Goal: Navigation & Orientation: Find specific page/section

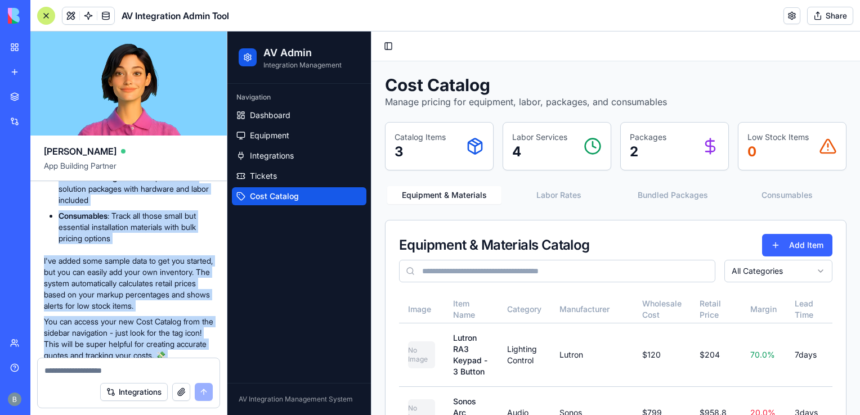
scroll to position [2281, 0]
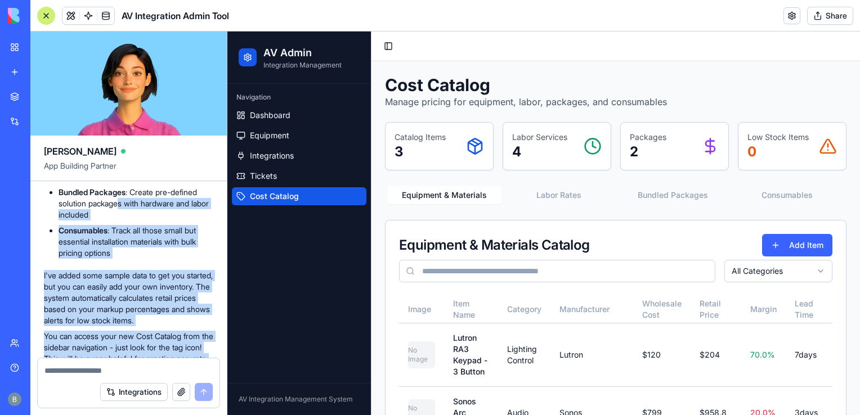
drag, startPoint x: 154, startPoint y: 299, endPoint x: 122, endPoint y: 259, distance: 51.1
click at [143, 321] on div "💰 Cost Catalog Ready for Action! Your new Cost Catalog is all set up and ready …" at bounding box center [128, 210] width 169 height 385
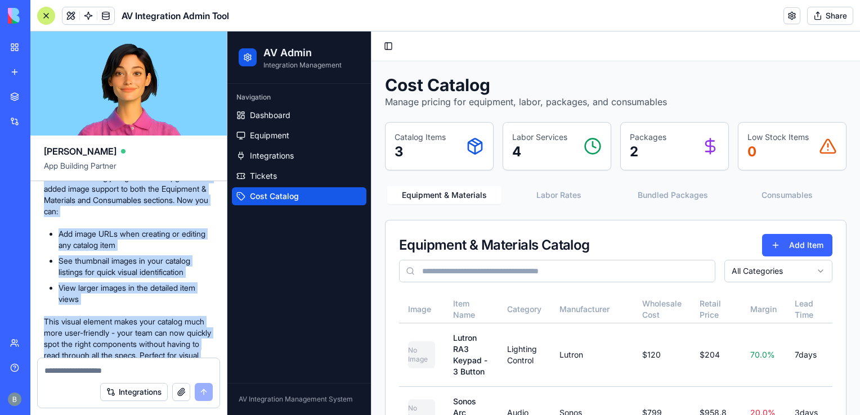
scroll to position [2878, 0]
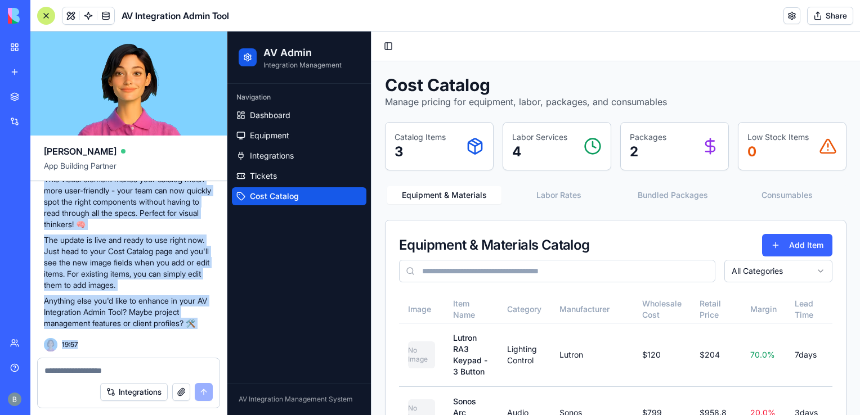
drag, startPoint x: 118, startPoint y: 294, endPoint x: 213, endPoint y: 361, distance: 116.6
click at [213, 361] on div "[PERSON_NAME] App Building Partner Let's build an internal admin tool specifica…" at bounding box center [128, 224] width 197 height 384
click at [39, 20] on div at bounding box center [46, 16] width 18 height 18
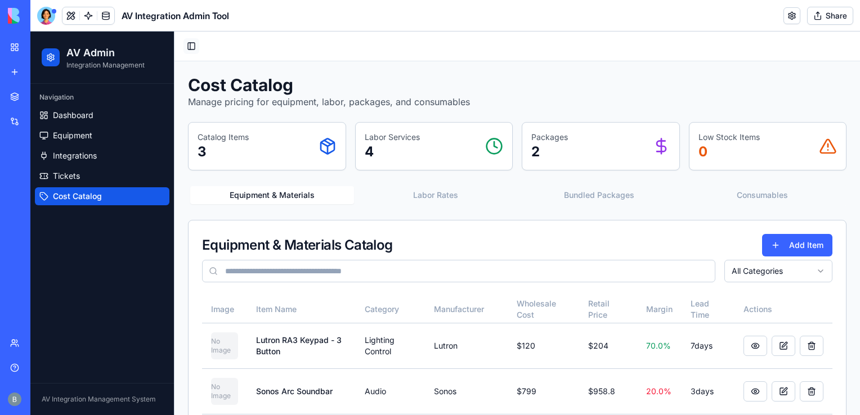
click at [194, 49] on button "Toggle Sidebar" at bounding box center [191, 46] width 16 height 16
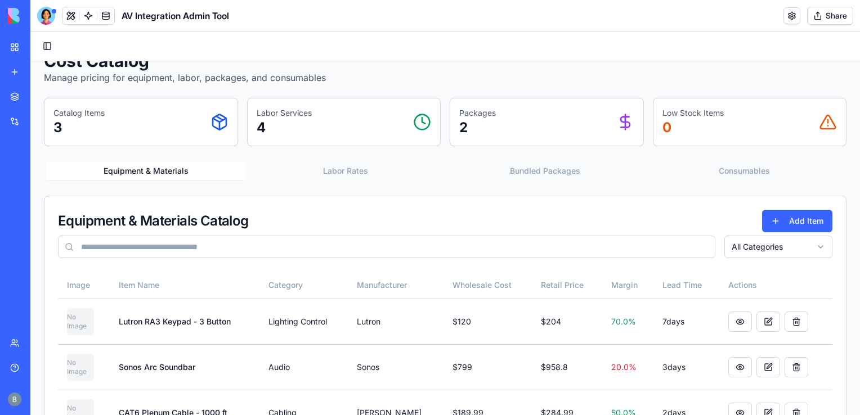
scroll to position [23, 0]
drag, startPoint x: 854, startPoint y: 208, endPoint x: 889, endPoint y: 203, distance: 35.9
click at [357, 184] on div "Equipment & Materials Labor Rates Bundled Packages Consumables Equipment & Mate…" at bounding box center [445, 306] width 802 height 290
click at [353, 183] on div "Equipment & Materials Labor Rates Bundled Packages Consumables Equipment & Mate…" at bounding box center [445, 306] width 802 height 290
click at [352, 169] on button "Labor Rates" at bounding box center [346, 172] width 200 height 18
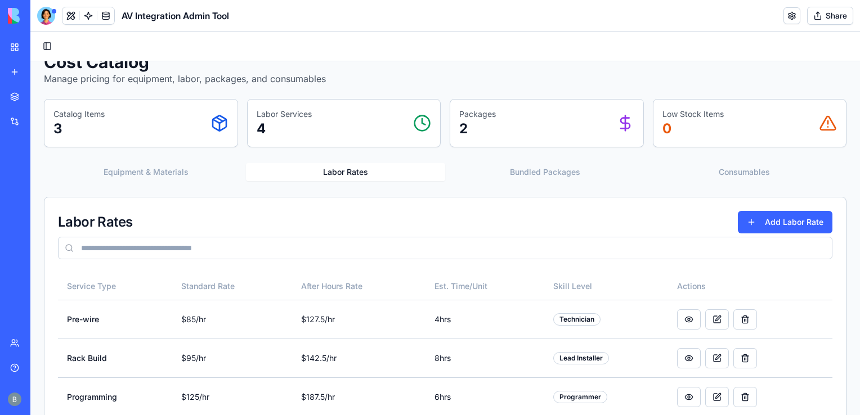
scroll to position [12, 0]
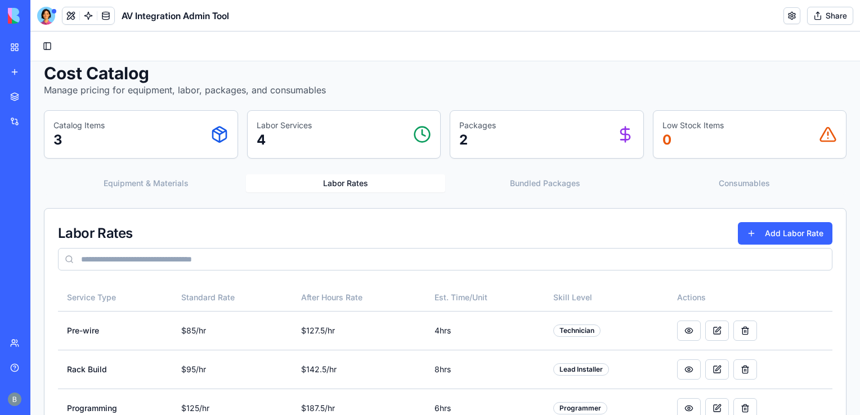
click at [497, 177] on button "Bundled Packages" at bounding box center [545, 183] width 200 height 18
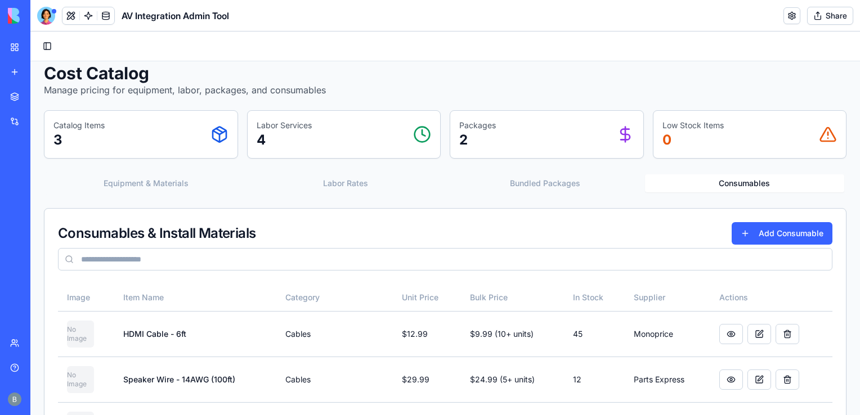
click at [686, 181] on button "Consumables" at bounding box center [745, 183] width 200 height 18
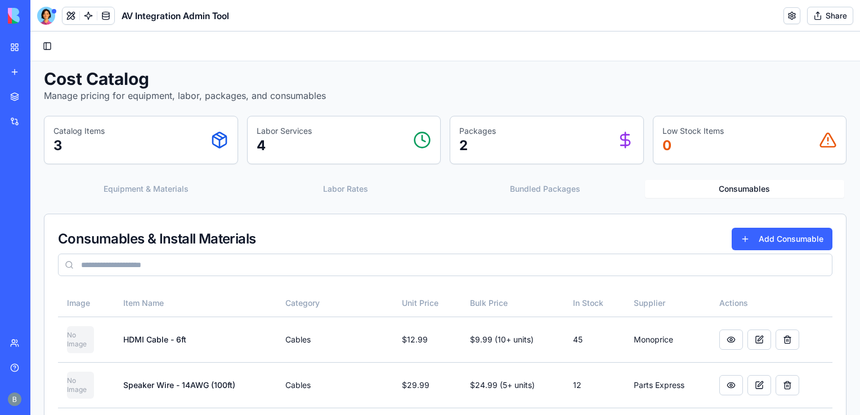
scroll to position [0, 0]
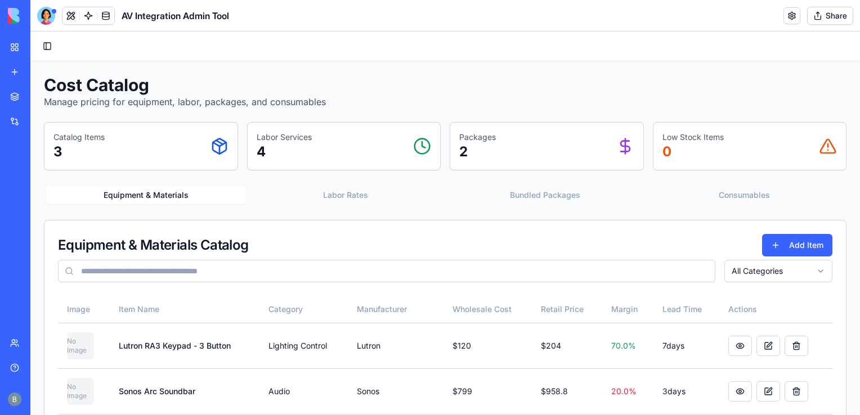
click at [128, 186] on button "Equipment & Materials" at bounding box center [146, 195] width 200 height 18
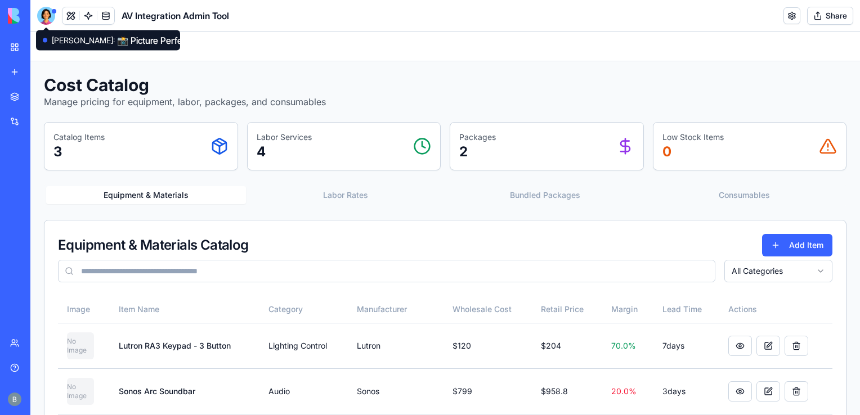
click at [49, 23] on div at bounding box center [46, 16] width 18 height 18
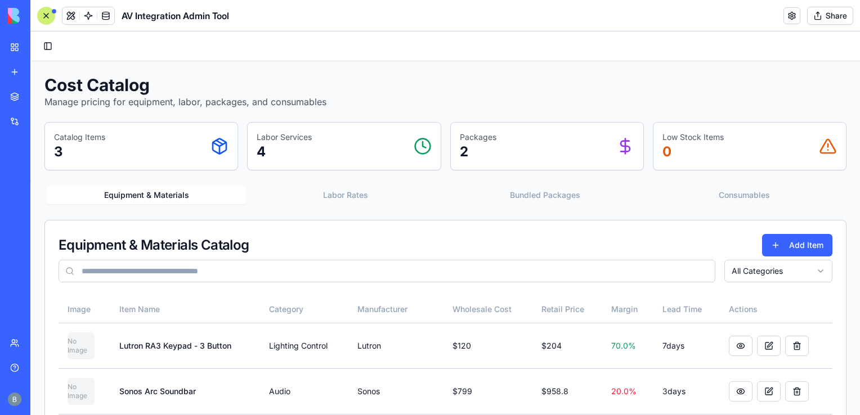
scroll to position [2878, 0]
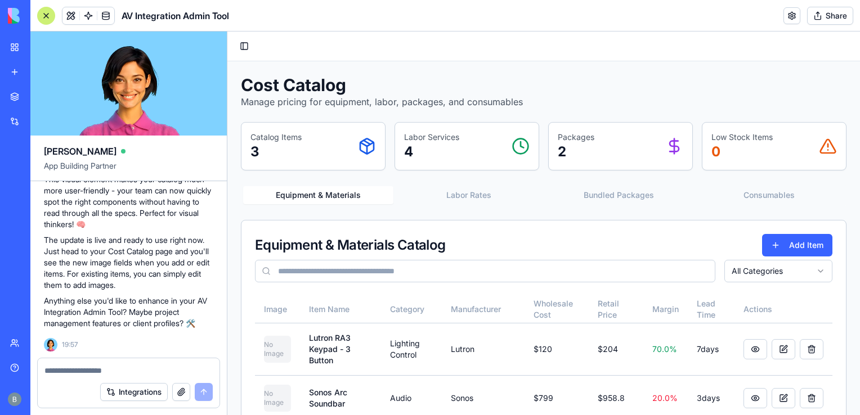
click at [142, 366] on textarea at bounding box center [128, 370] width 168 height 11
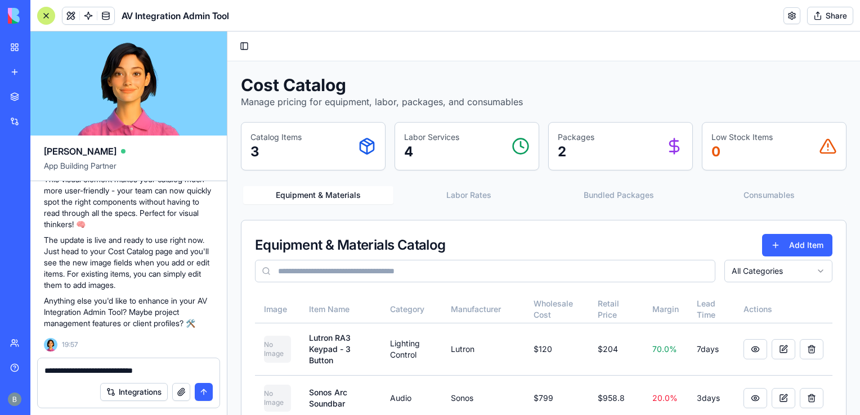
type textarea "**********"
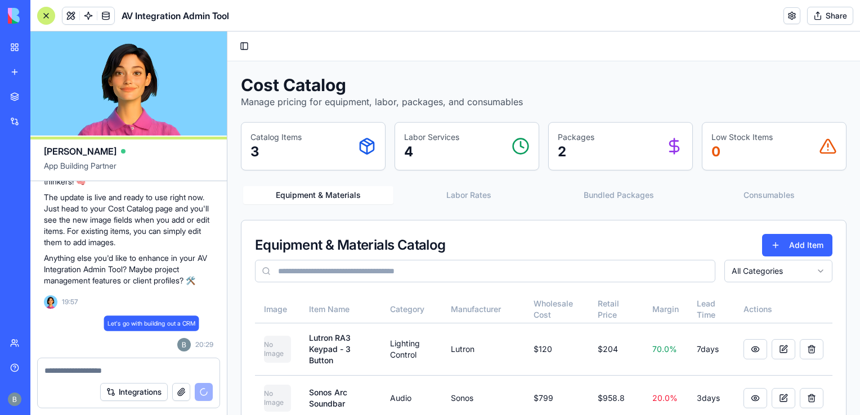
scroll to position [2921, 0]
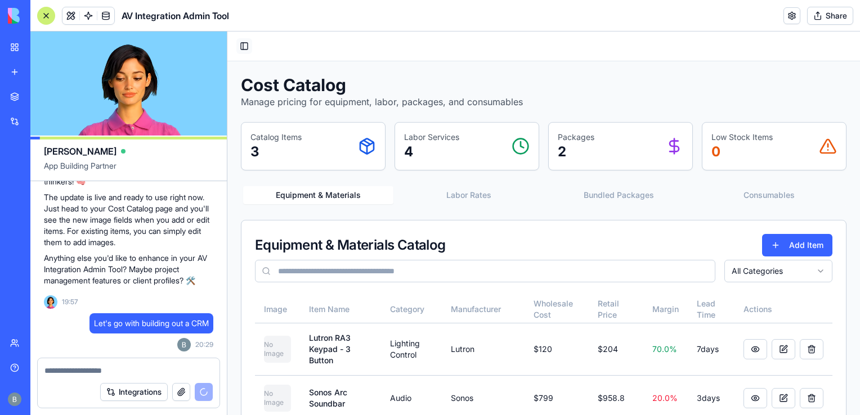
click at [242, 51] on button "Toggle Sidebar" at bounding box center [244, 46] width 16 height 16
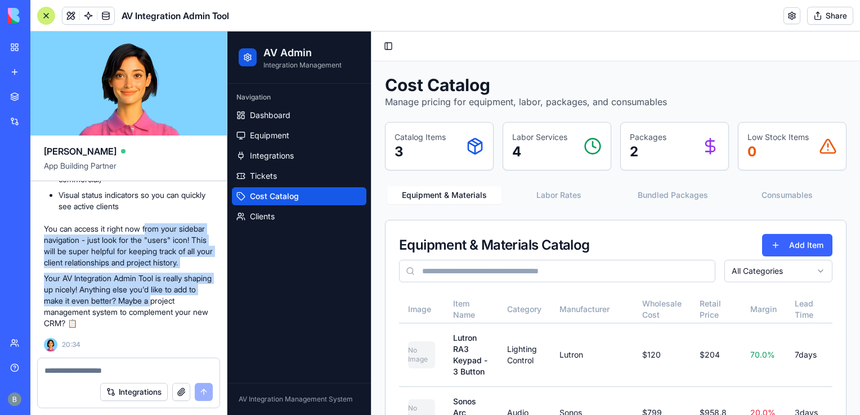
scroll to position [3432, 0]
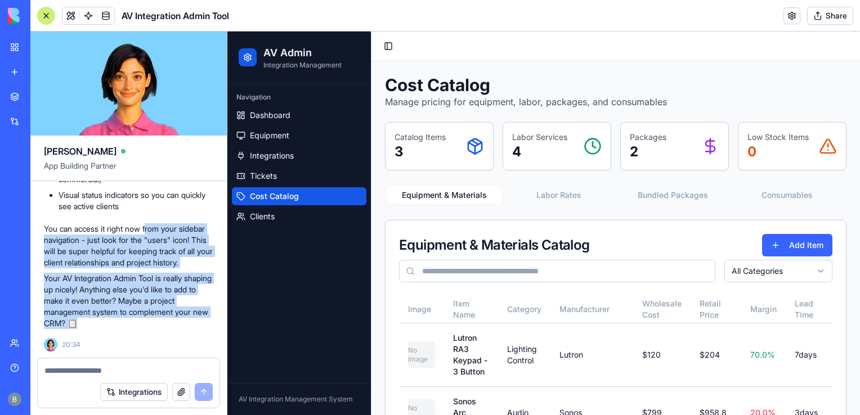
drag, startPoint x: 151, startPoint y: 215, endPoint x: 190, endPoint y: 354, distance: 144.3
drag, startPoint x: 190, startPoint y: 354, endPoint x: 129, endPoint y: 299, distance: 81.6
click at [129, 299] on p "Your AV Integration Admin Tool is really shaping up nicely! Anything else you'd…" at bounding box center [128, 301] width 169 height 56
click at [145, 258] on p "You can access it right now from your sidebar navigation - just look for the "u…" at bounding box center [128, 245] width 169 height 45
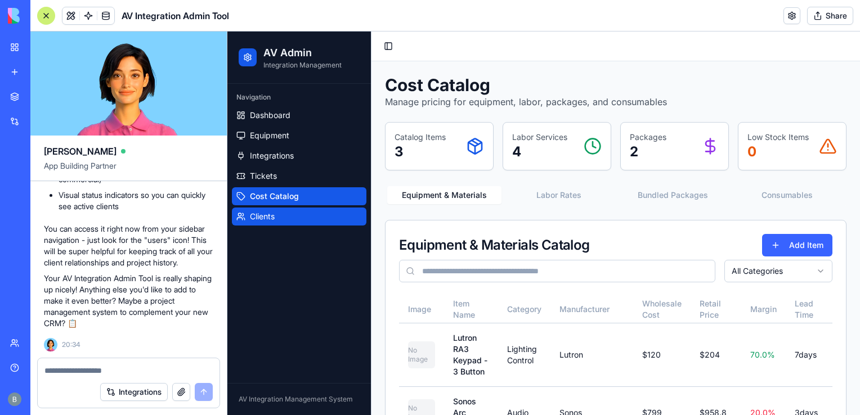
click at [274, 221] on span "Clients" at bounding box center [262, 216] width 25 height 11
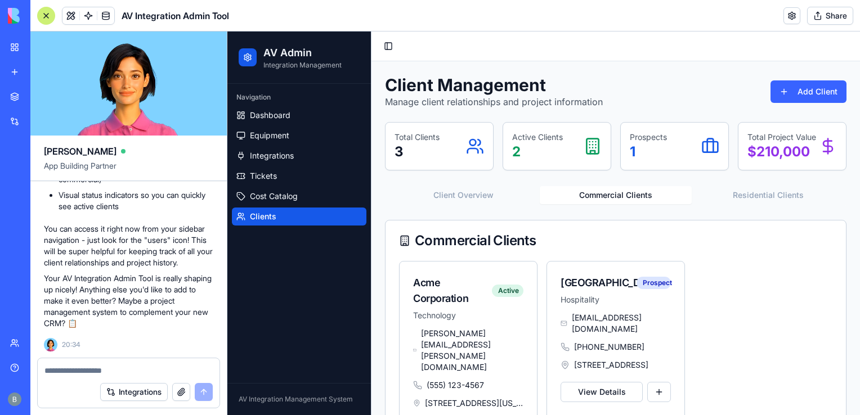
click at [624, 199] on button "Commercial Clients" at bounding box center [615, 195] width 152 height 18
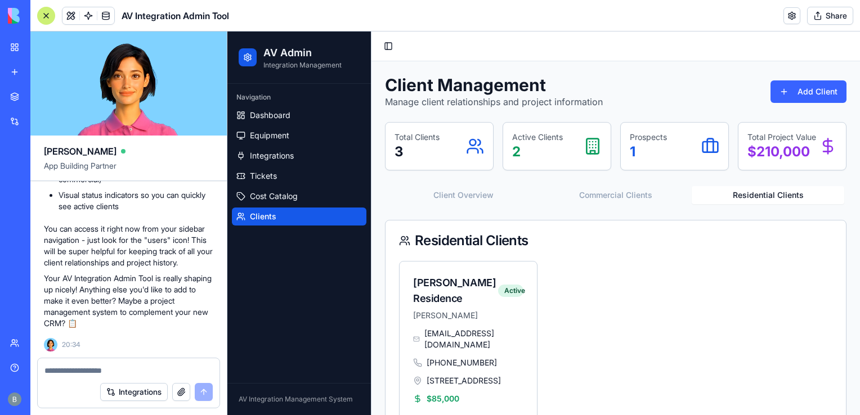
click at [753, 194] on button "Residential Clients" at bounding box center [767, 195] width 152 height 18
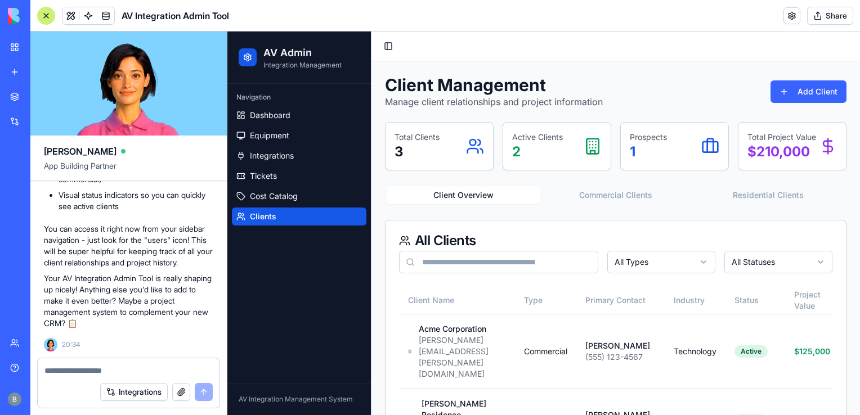
click at [484, 204] on button "Client Overview" at bounding box center [463, 195] width 152 height 18
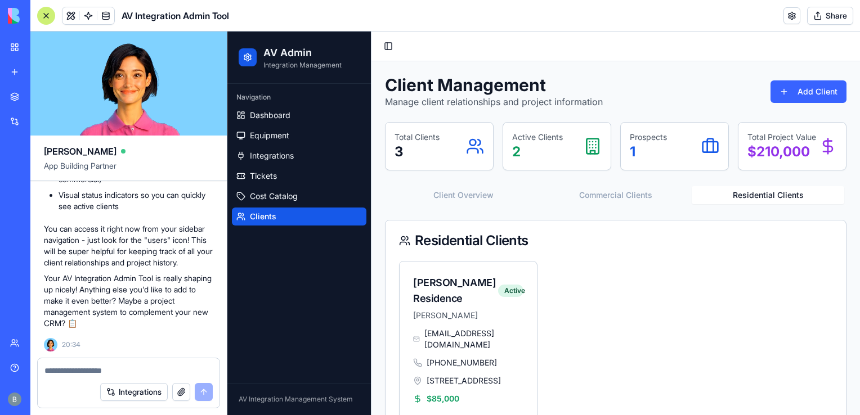
click at [707, 194] on button "Residential Clients" at bounding box center [767, 195] width 152 height 18
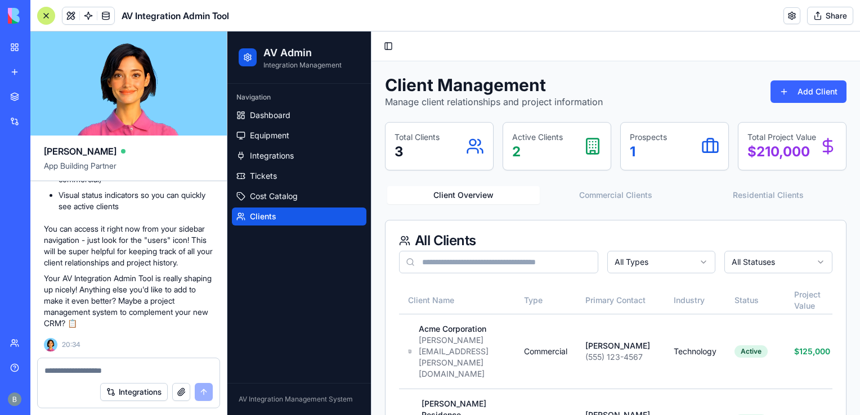
click at [477, 198] on button "Client Overview" at bounding box center [463, 195] width 152 height 18
click at [133, 363] on div at bounding box center [129, 367] width 182 height 18
click at [127, 366] on textarea at bounding box center [128, 370] width 169 height 11
type textarea "**********"
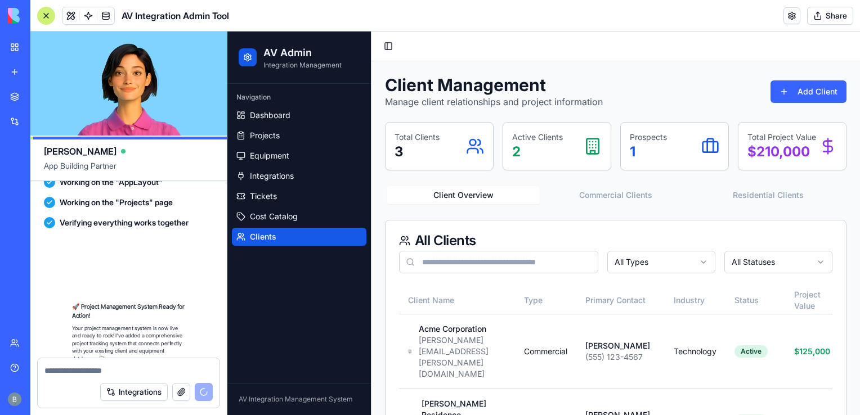
scroll to position [4021, 0]
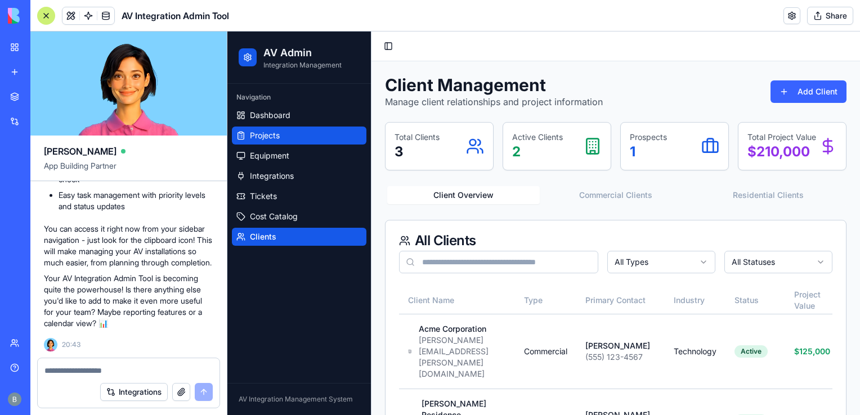
click at [294, 140] on link "Projects" at bounding box center [299, 136] width 134 height 18
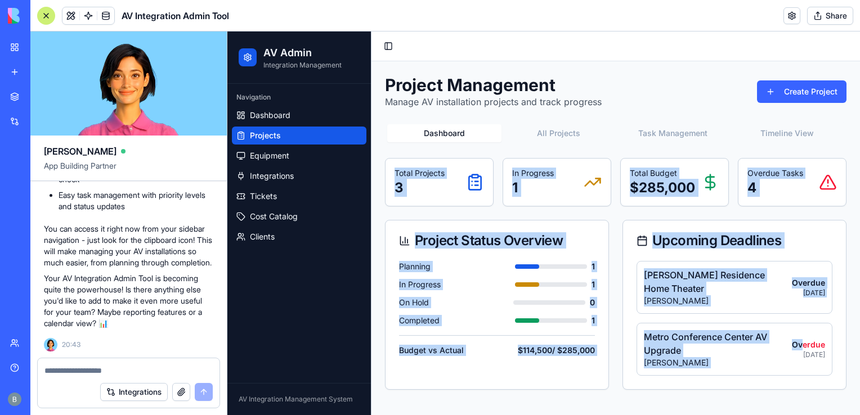
drag, startPoint x: 859, startPoint y: 133, endPoint x: 803, endPoint y: 318, distance: 193.8
click at [803, 318] on div "Project Management Manage AV installation projects and track progress Create Pr…" at bounding box center [615, 232] width 488 height 342
click at [651, 313] on div "[PERSON_NAME] Residence Home Theater [PERSON_NAME] Overdue [DATE][GEOGRAPHIC_DA…" at bounding box center [734, 318] width 196 height 115
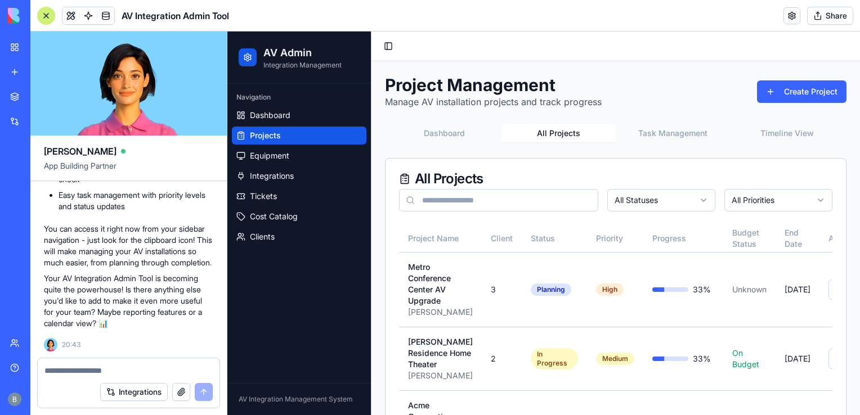
click at [525, 133] on button "All Projects" at bounding box center [558, 133] width 114 height 18
click at [39, 10] on div at bounding box center [46, 16] width 18 height 18
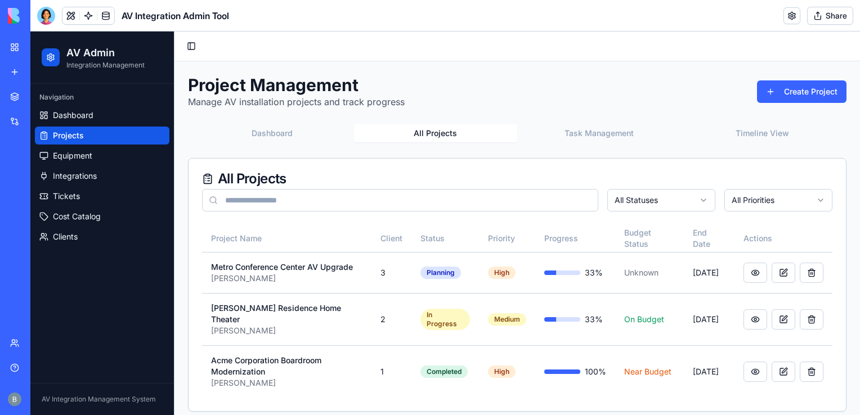
scroll to position [9, 0]
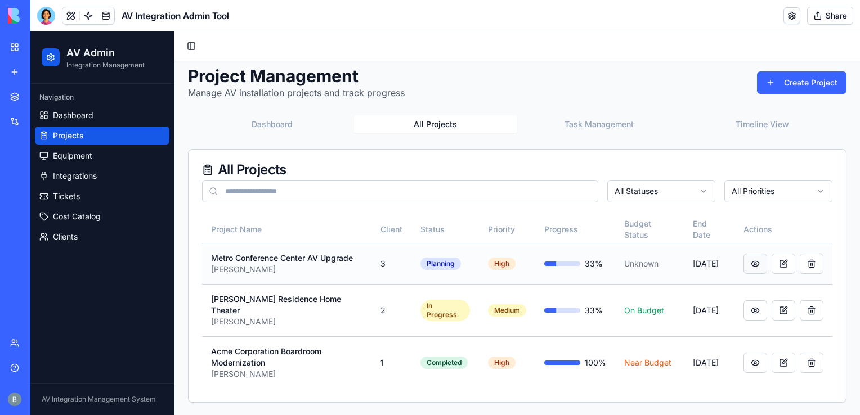
click at [749, 262] on button at bounding box center [755, 264] width 24 height 20
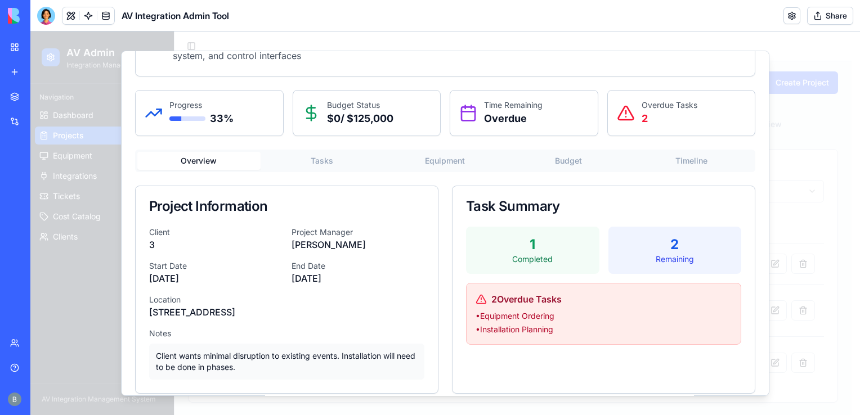
scroll to position [57, 0]
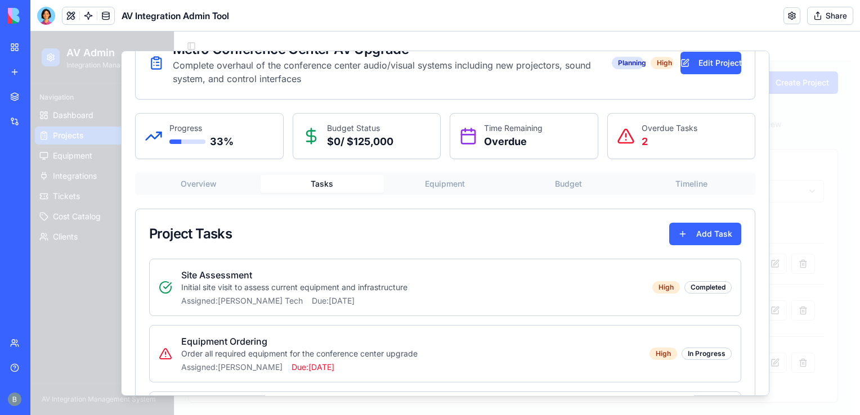
click at [340, 178] on button "Tasks" at bounding box center [321, 184] width 123 height 18
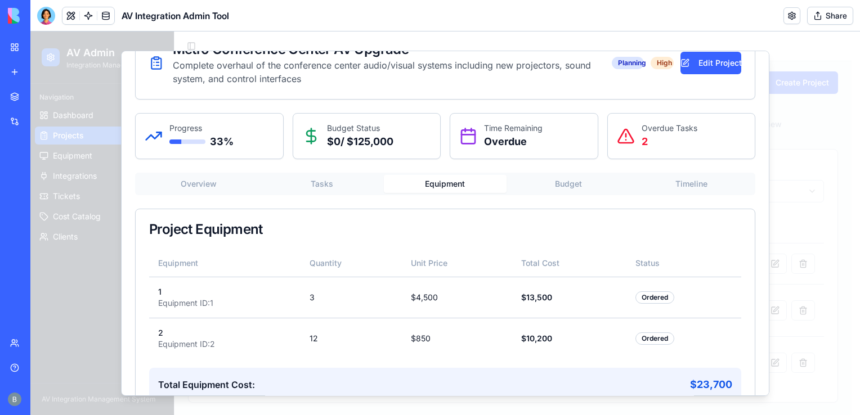
click at [443, 178] on button "Equipment" at bounding box center [445, 184] width 123 height 18
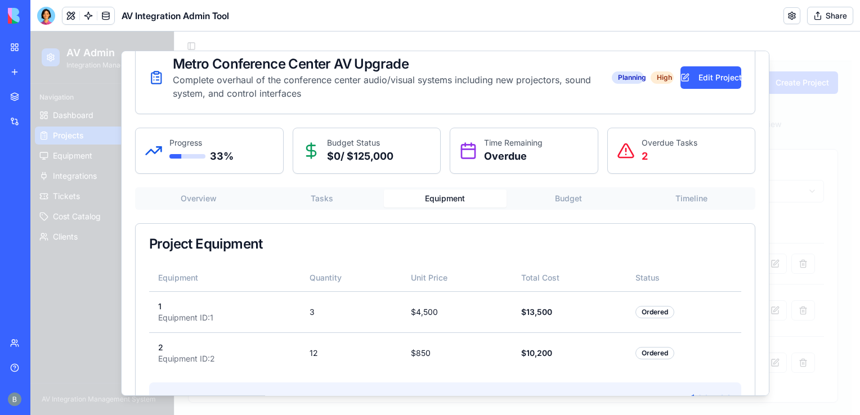
scroll to position [41, 0]
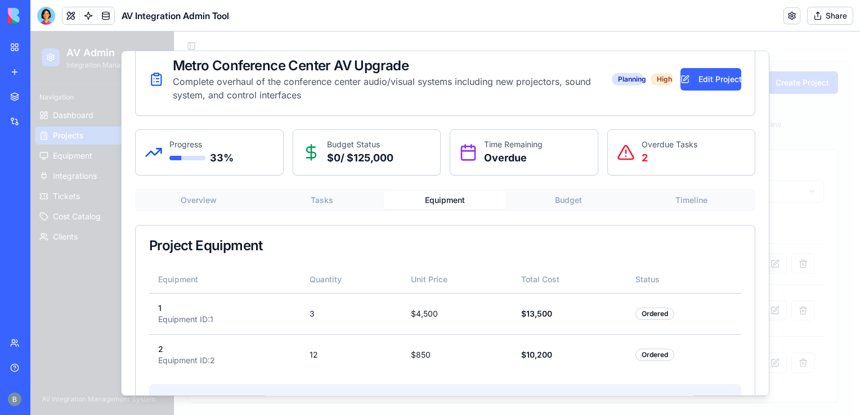
click at [579, 201] on button "Budget" at bounding box center [567, 200] width 123 height 18
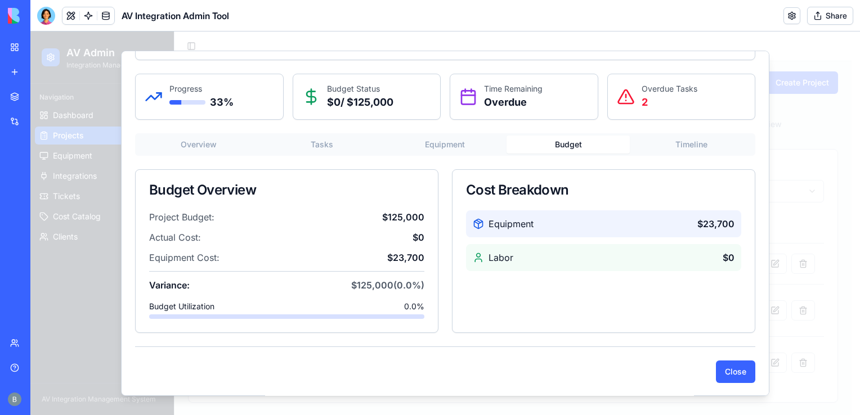
scroll to position [43, 0]
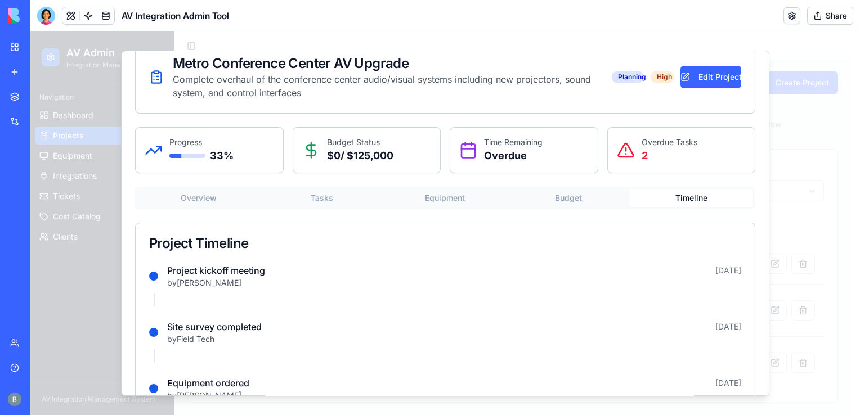
click at [685, 204] on button "Timeline" at bounding box center [690, 198] width 123 height 18
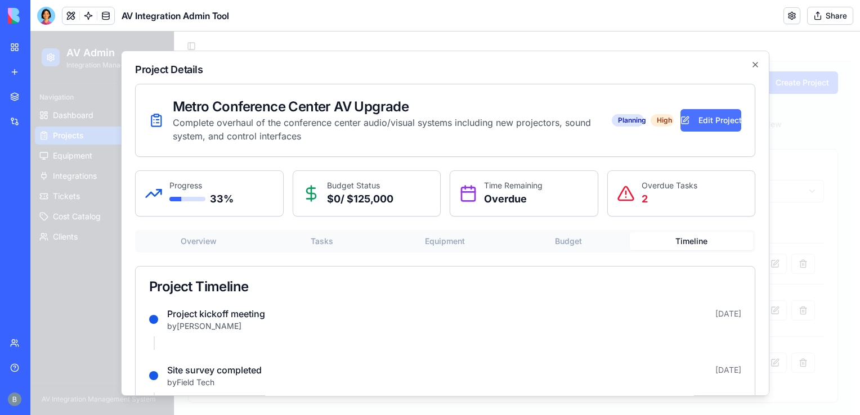
click at [718, 120] on button "Edit Project" at bounding box center [710, 120] width 61 height 23
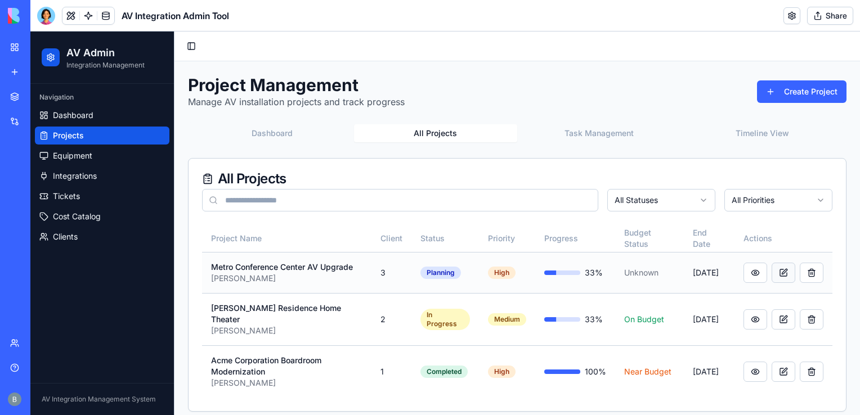
click at [785, 275] on button at bounding box center [783, 273] width 24 height 20
click at [604, 143] on div "Dashboard All Projects Task Management Timeline View" at bounding box center [517, 133] width 658 height 23
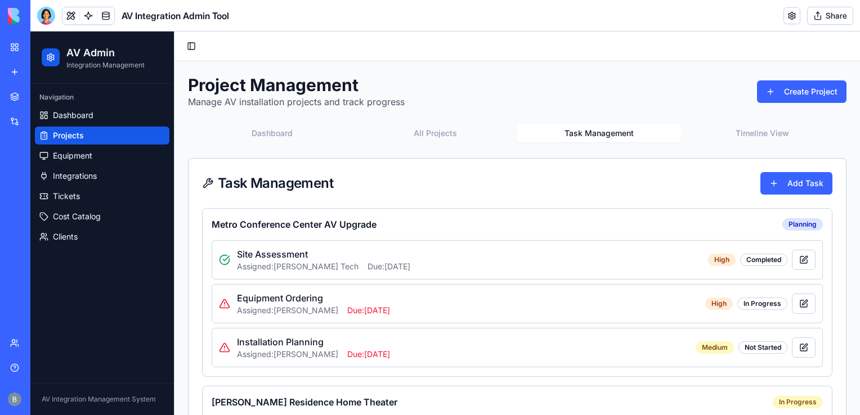
click at [596, 136] on button "Task Management" at bounding box center [599, 133] width 164 height 18
click at [769, 138] on button "Timeline View" at bounding box center [763, 133] width 164 height 18
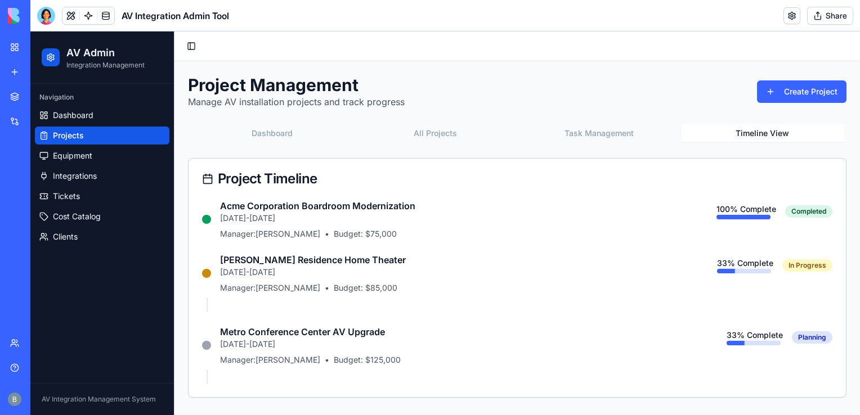
click at [251, 129] on button "Dashboard" at bounding box center [272, 133] width 164 height 18
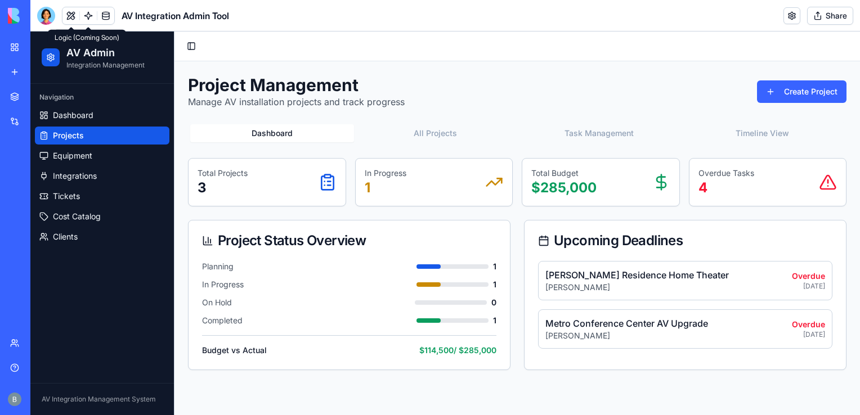
drag, startPoint x: 69, startPoint y: 39, endPoint x: 171, endPoint y: 32, distance: 102.6
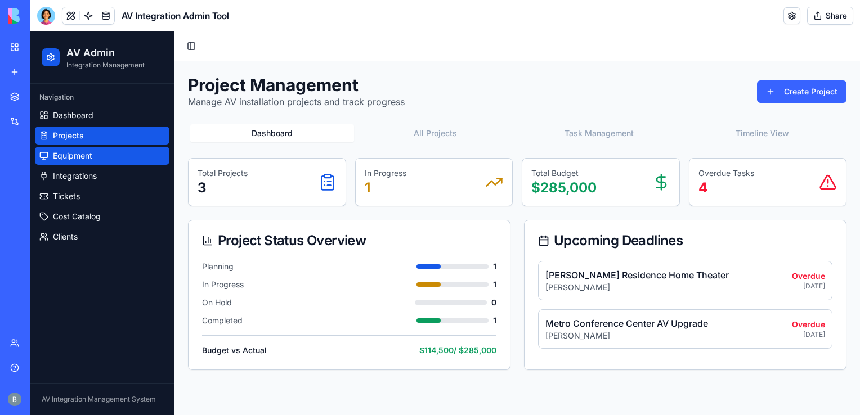
click at [87, 152] on span "Equipment" at bounding box center [72, 155] width 39 height 11
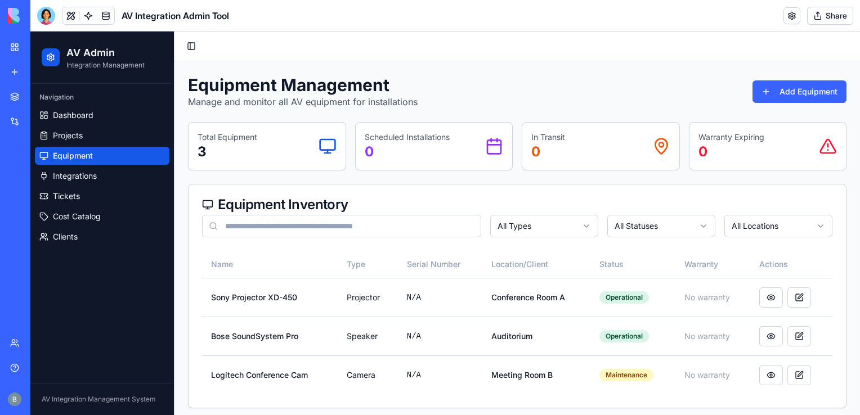
drag, startPoint x: 858, startPoint y: 156, endPoint x: 889, endPoint y: 168, distance: 32.9
click at [42, 21] on div at bounding box center [46, 16] width 18 height 18
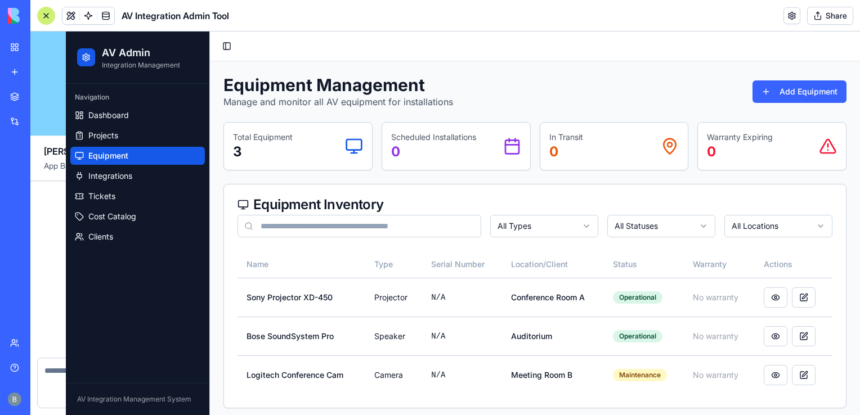
scroll to position [4021, 0]
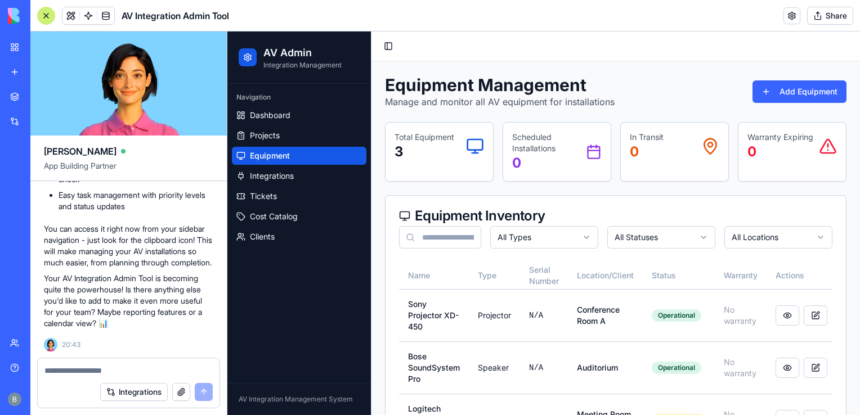
click at [71, 362] on div at bounding box center [129, 367] width 182 height 18
click at [62, 375] on textarea at bounding box center [128, 370] width 168 height 11
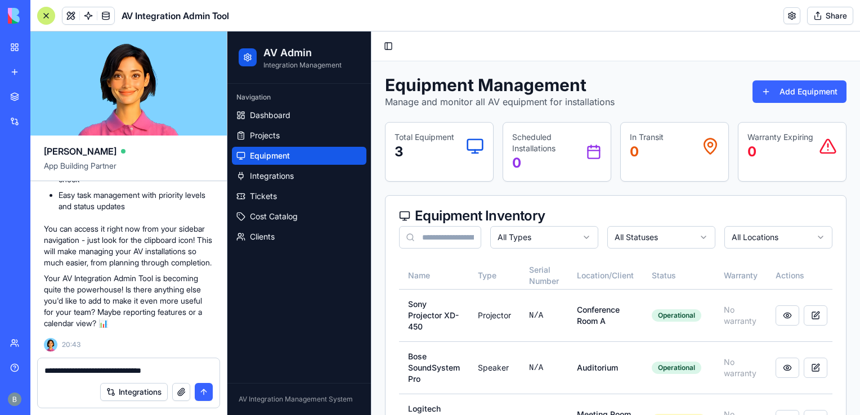
type textarea "**********"
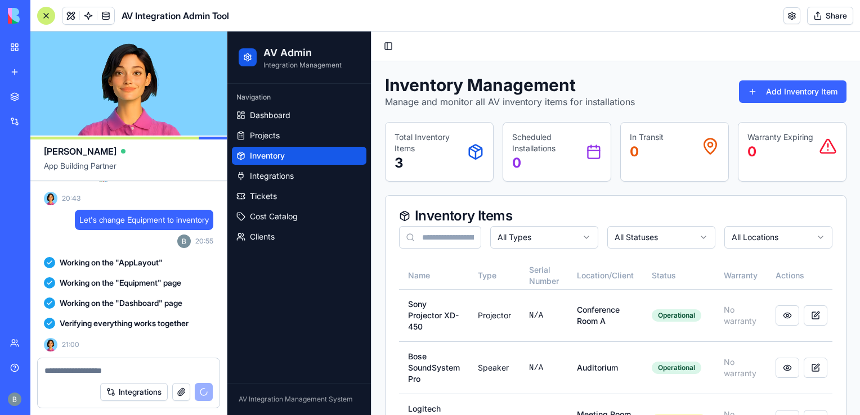
scroll to position [4525, 0]
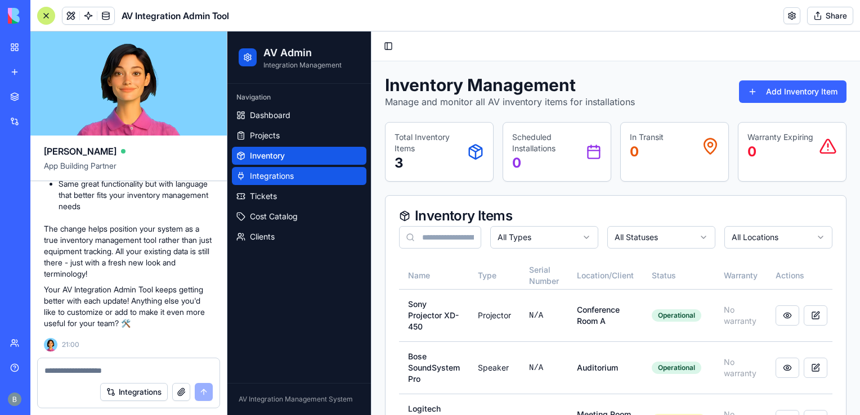
click at [257, 183] on link "Integrations" at bounding box center [299, 176] width 134 height 18
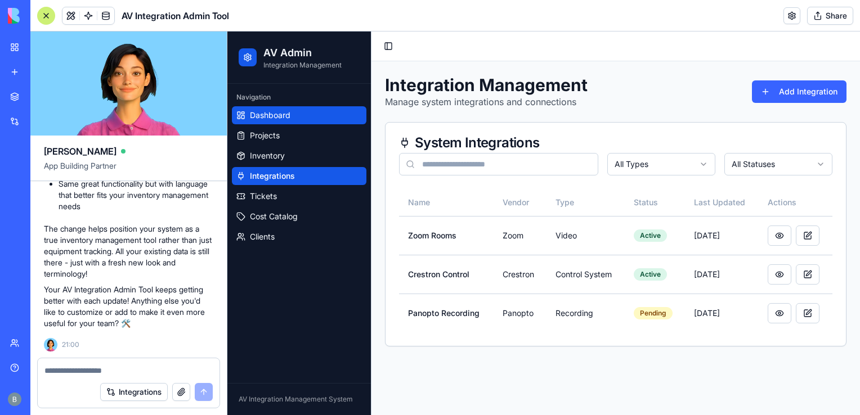
click at [261, 119] on span "Dashboard" at bounding box center [270, 115] width 41 height 11
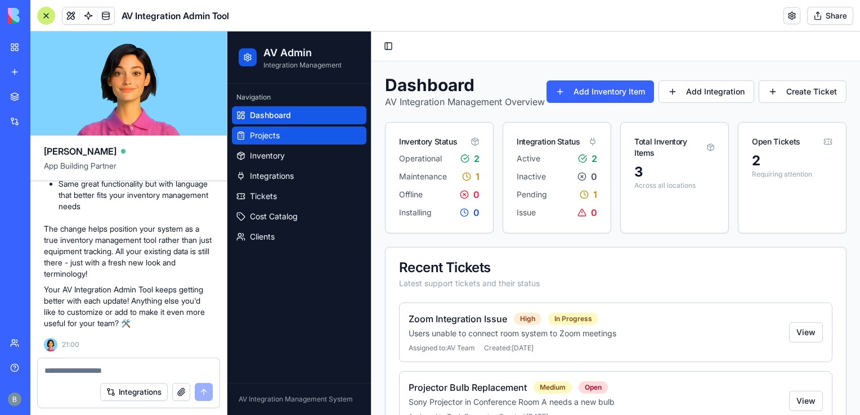
click at [309, 135] on link "Projects" at bounding box center [299, 136] width 134 height 18
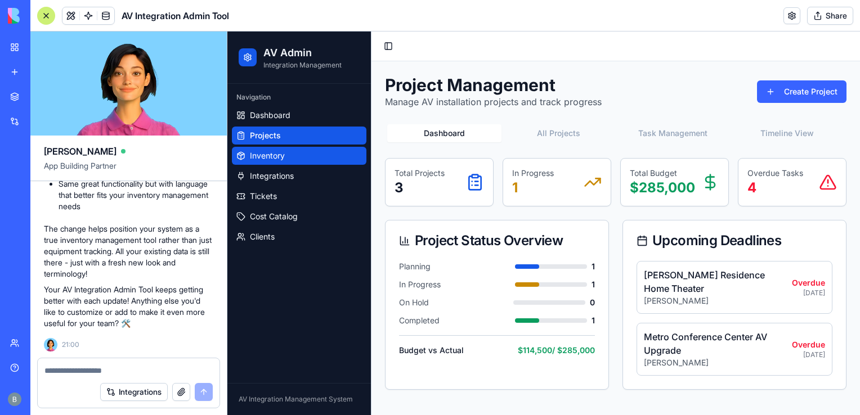
click at [344, 159] on link "Inventory" at bounding box center [299, 156] width 134 height 18
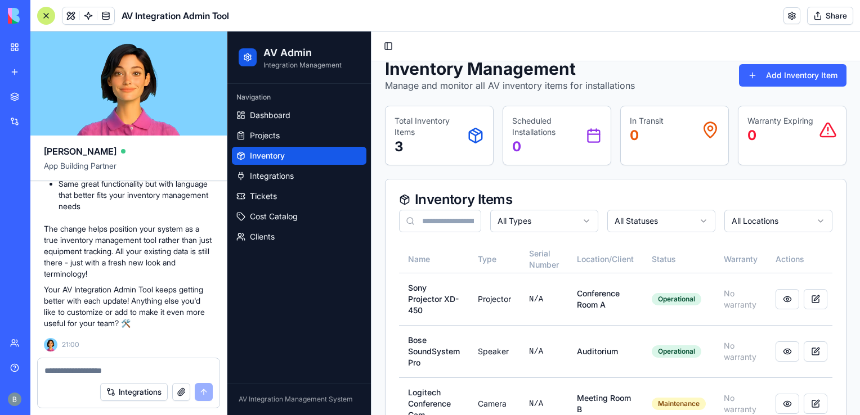
scroll to position [16, 0]
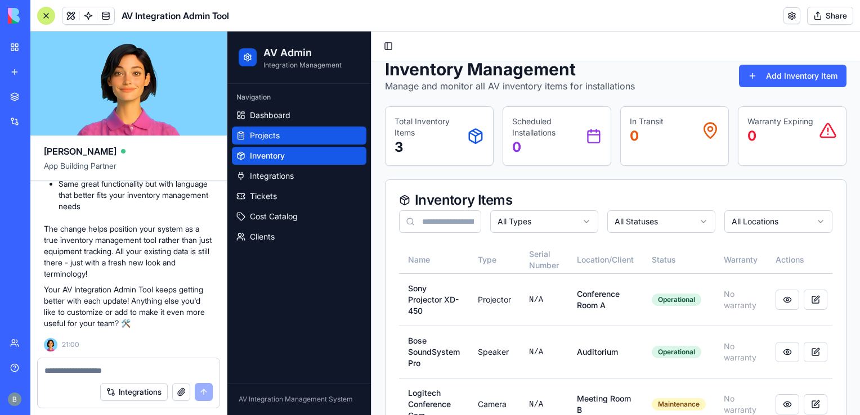
click at [320, 138] on link "Projects" at bounding box center [299, 136] width 134 height 18
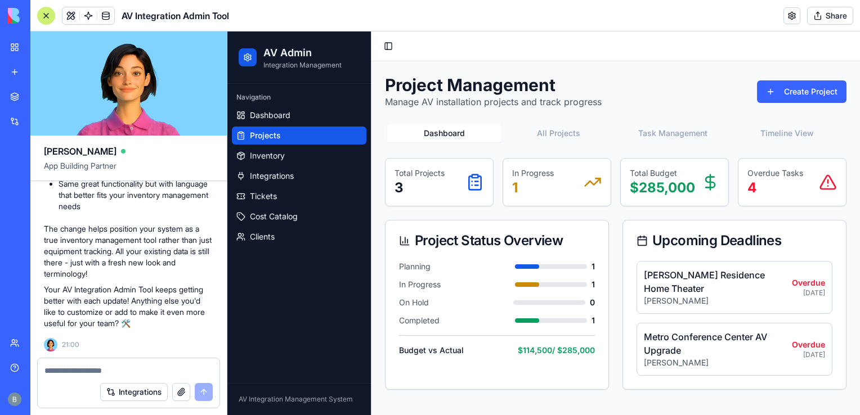
click at [551, 134] on button "All Projects" at bounding box center [558, 133] width 114 height 18
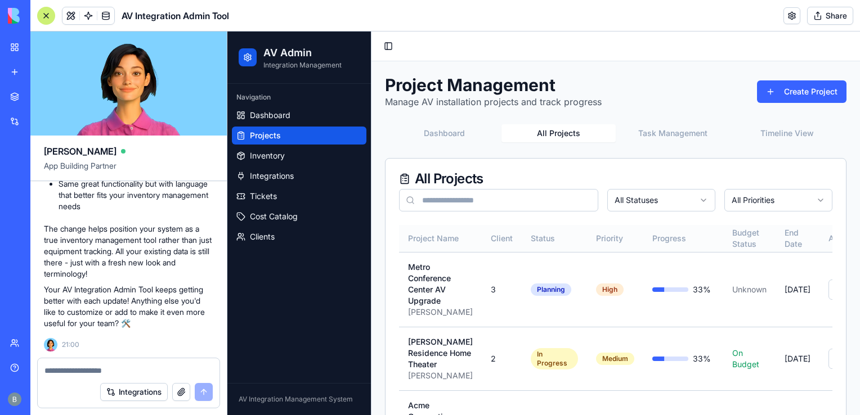
click at [651, 241] on th "Progress" at bounding box center [683, 238] width 80 height 27
click at [572, 224] on div "All Projects All Statuses All Priorities" at bounding box center [615, 192] width 460 height 66
click at [828, 291] on button at bounding box center [840, 290] width 24 height 20
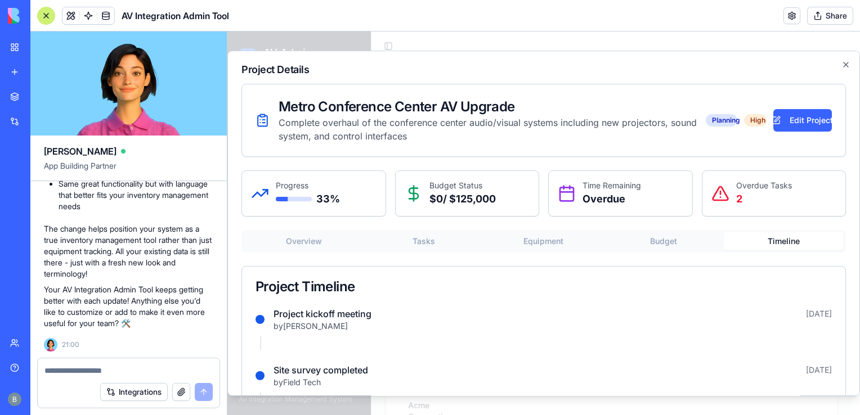
click at [762, 240] on button "Timeline" at bounding box center [783, 241] width 120 height 18
drag, startPoint x: 787, startPoint y: 309, endPoint x: 448, endPoint y: 303, distance: 339.3
click at [653, 283] on div "Project Timeline Project kickoff meeting [DATE] by [PERSON_NAME] Site survey co…" at bounding box center [543, 362] width 604 height 192
click at [443, 301] on div "Project Timeline" at bounding box center [543, 287] width 603 height 41
drag, startPoint x: 853, startPoint y: 213, endPoint x: 1086, endPoint y: 186, distance: 234.5
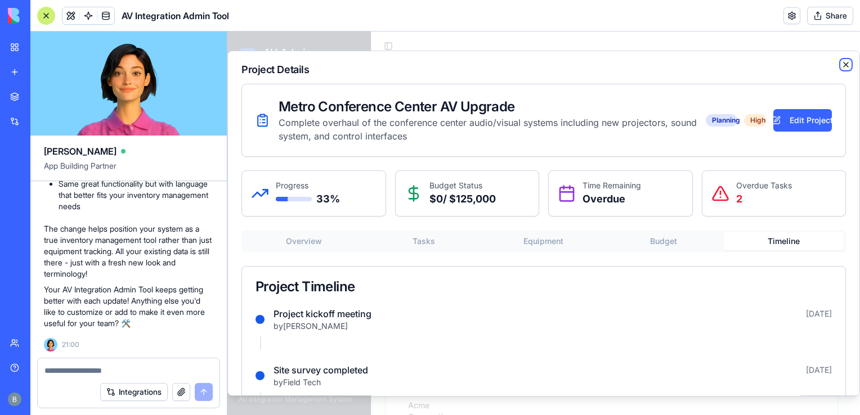
click at [841, 60] on icon "button" at bounding box center [845, 64] width 9 height 9
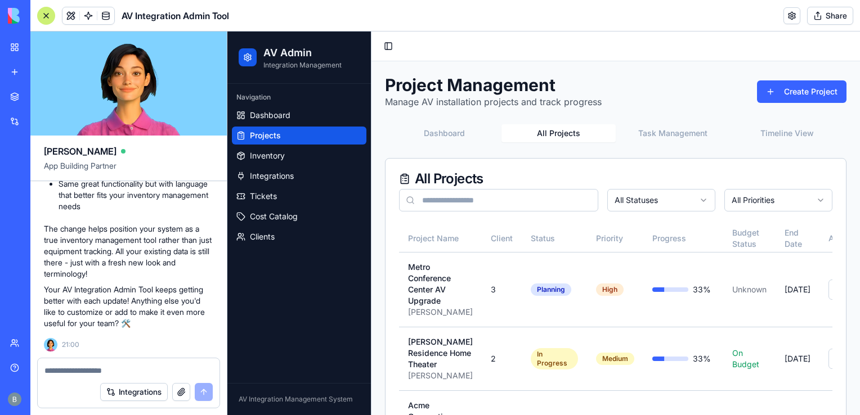
click at [92, 366] on textarea at bounding box center [128, 370] width 169 height 11
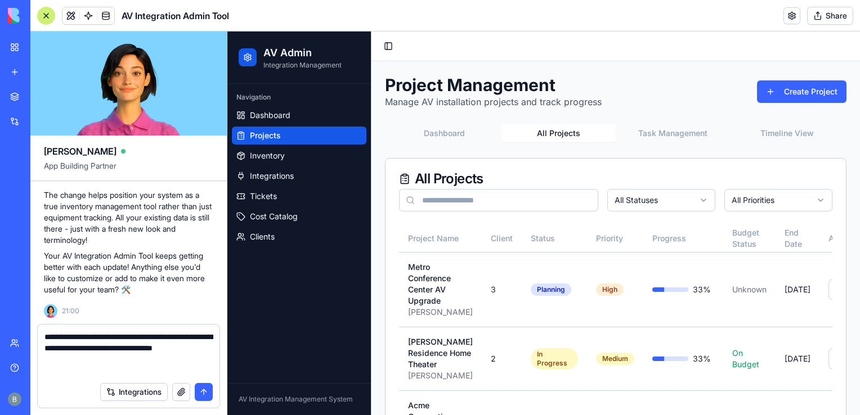
paste textarea "**********"
type textarea "**********"
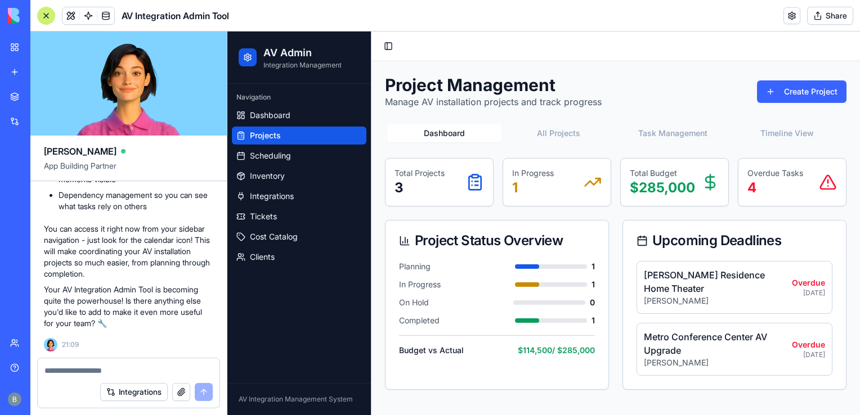
scroll to position [5180, 0]
drag, startPoint x: 160, startPoint y: 239, endPoint x: 171, endPoint y: 306, distance: 68.3
click at [140, 366] on div "[PERSON_NAME] App Building Partner Let's build an internal admin tool specifica…" at bounding box center [128, 224] width 197 height 384
click at [174, 298] on p "Your AV Integration Admin Tool is becoming quite the powerhouse! Is there anyth…" at bounding box center [128, 306] width 169 height 45
click at [285, 156] on span "Scheduling" at bounding box center [270, 155] width 41 height 11
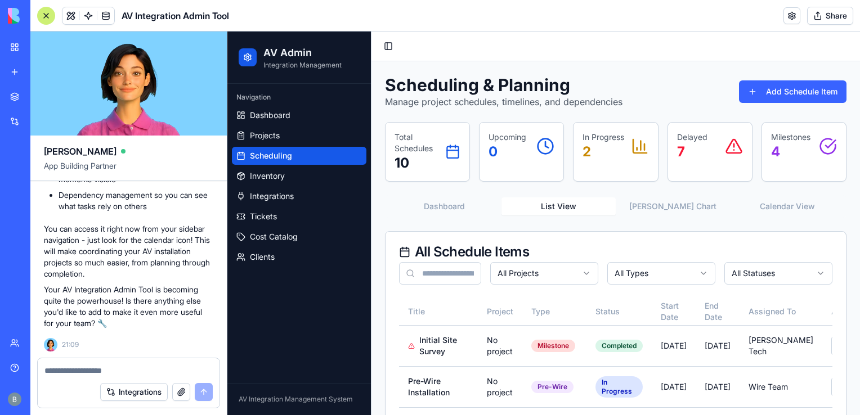
click at [560, 202] on button "List View" at bounding box center [558, 206] width 114 height 18
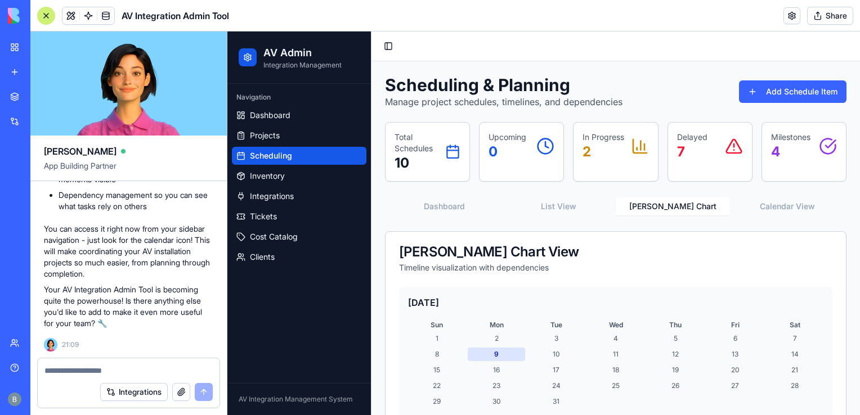
click at [681, 210] on button "[PERSON_NAME] Chart" at bounding box center [672, 206] width 114 height 18
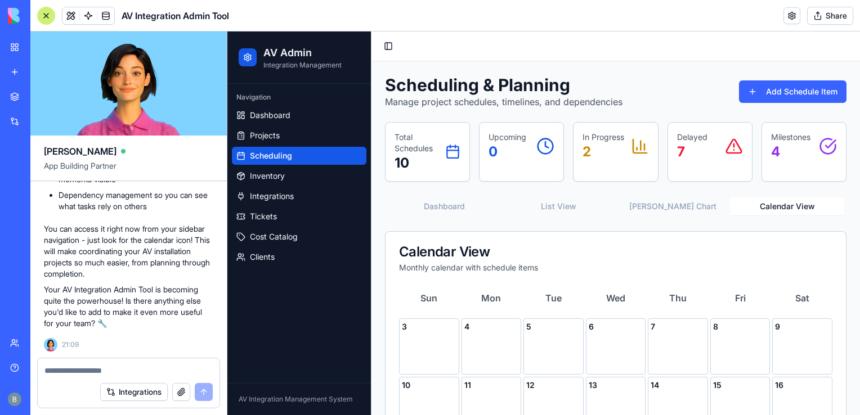
click at [730, 209] on button "Calendar View" at bounding box center [787, 206] width 114 height 18
click at [704, 204] on button "[PERSON_NAME] Chart" at bounding box center [672, 206] width 114 height 18
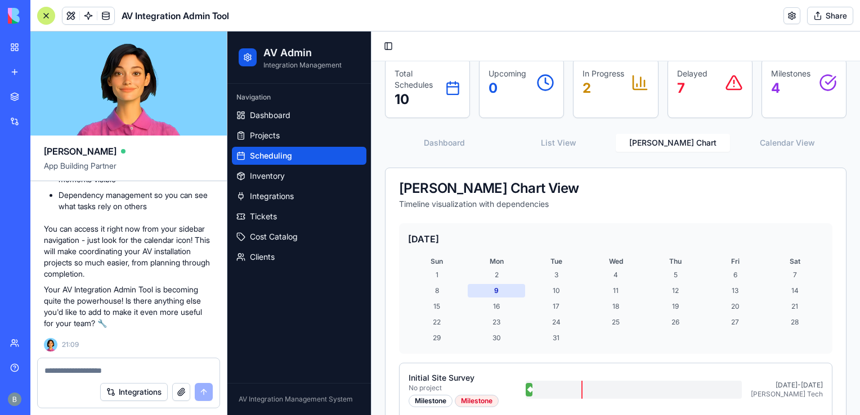
scroll to position [59, 0]
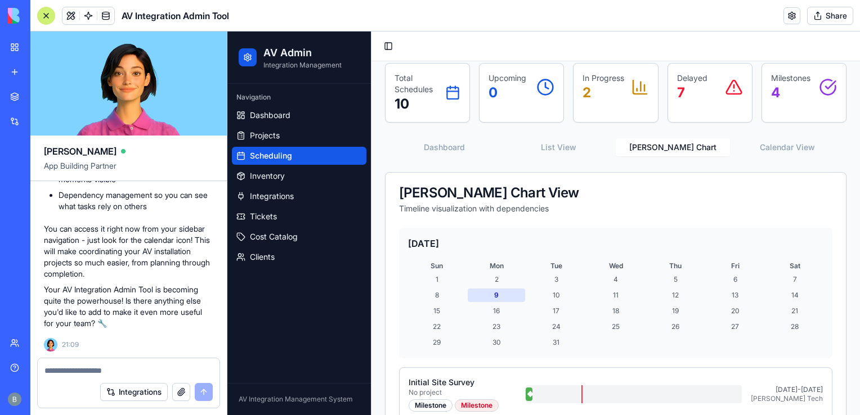
click at [774, 146] on button "Calendar View" at bounding box center [787, 147] width 114 height 18
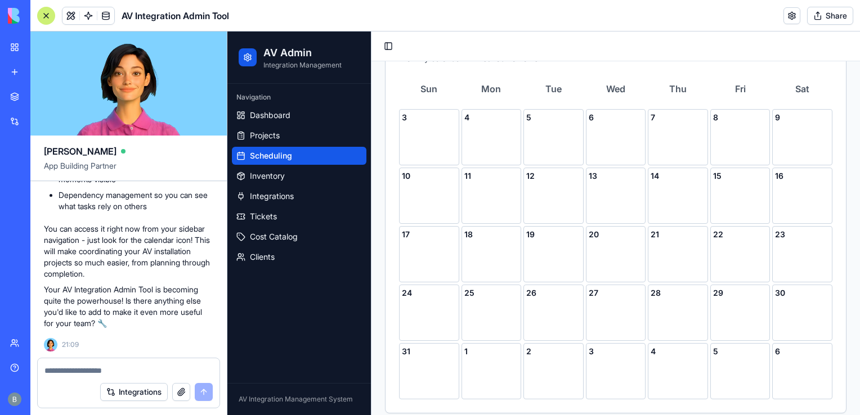
scroll to position [221, 0]
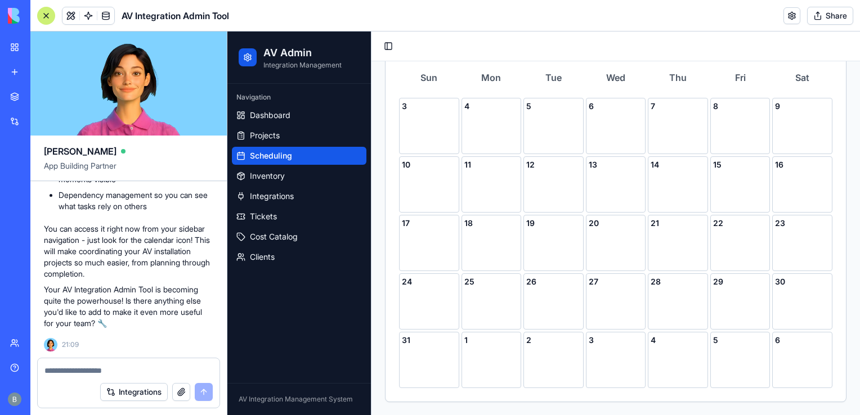
click at [613, 191] on div "13" at bounding box center [616, 184] width 60 height 56
click at [616, 184] on div "13" at bounding box center [616, 184] width 60 height 56
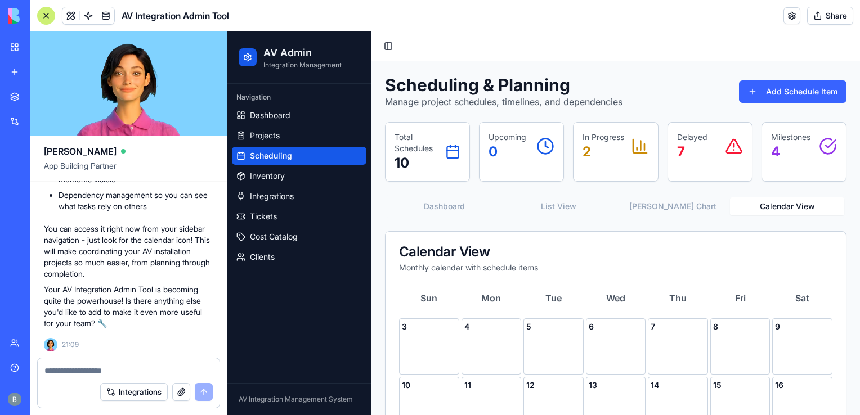
click at [790, 70] on div "Scheduling & Planning Manage project schedules, timelines, and dependencies Add…" at bounding box center [615, 348] width 488 height 575
click at [782, 86] on button "Add Schedule Item" at bounding box center [792, 91] width 107 height 23
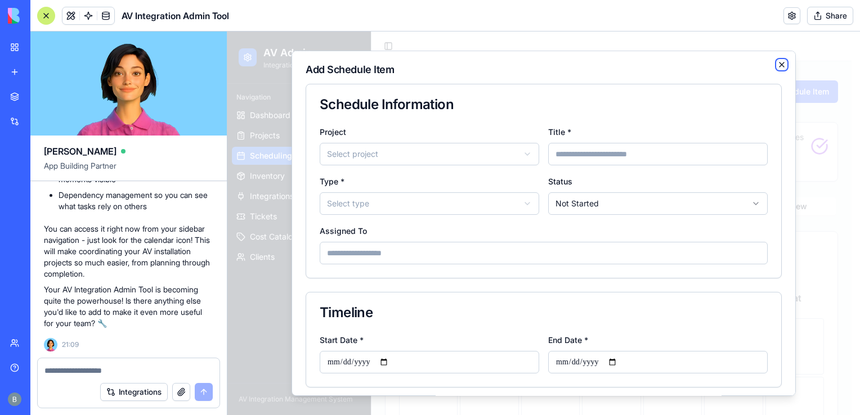
click at [777, 63] on icon "button" at bounding box center [781, 64] width 9 height 9
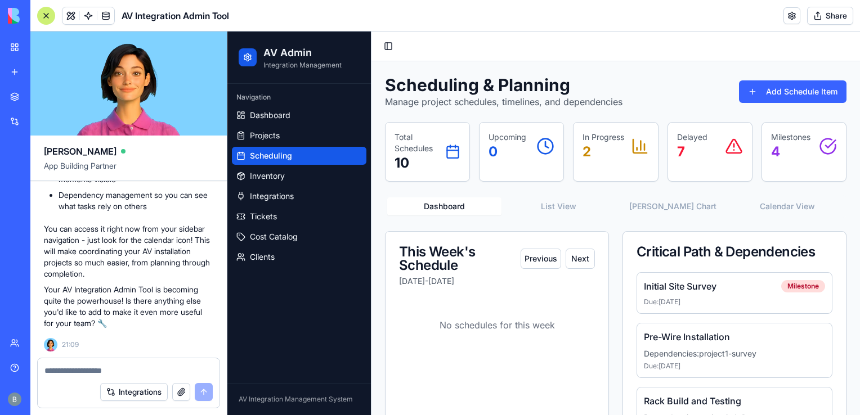
click at [457, 215] on button "Dashboard" at bounding box center [444, 206] width 114 height 18
click at [742, 300] on p "Due: [DATE]" at bounding box center [734, 302] width 181 height 9
click at [686, 284] on h4 "Initial Site Survey" at bounding box center [680, 287] width 73 height 14
click at [287, 127] on link "Projects" at bounding box center [299, 136] width 134 height 18
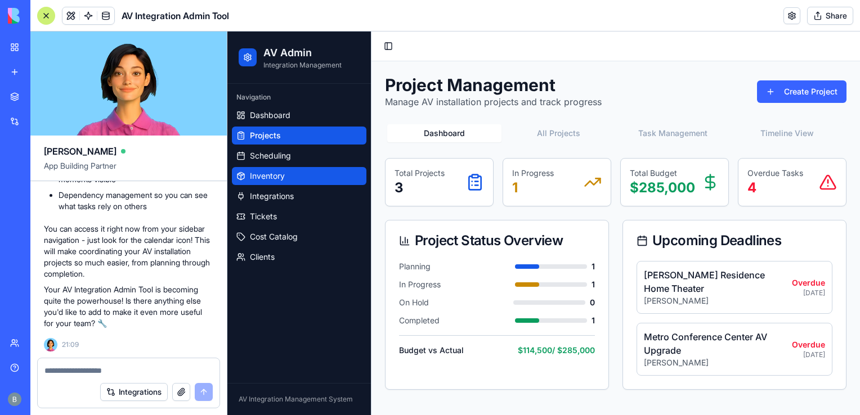
click at [311, 175] on link "Inventory" at bounding box center [299, 176] width 134 height 18
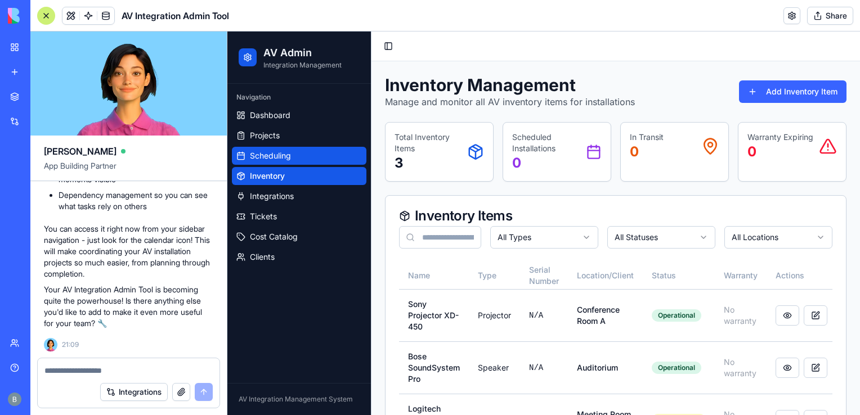
click at [304, 149] on link "Scheduling" at bounding box center [299, 156] width 134 height 18
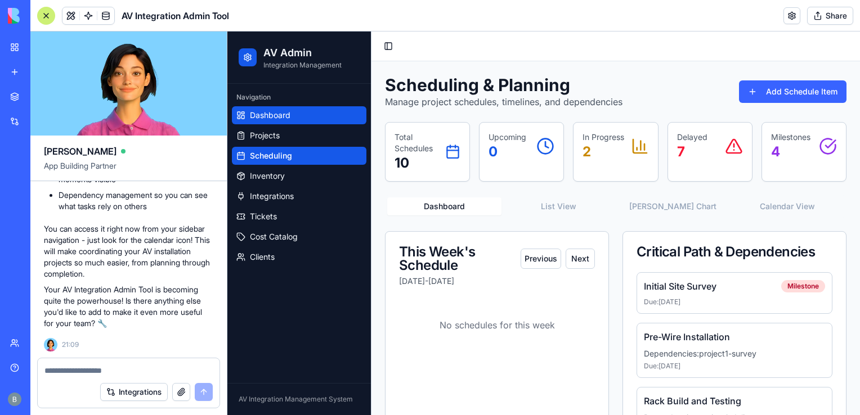
click at [291, 123] on link "Dashboard" at bounding box center [299, 115] width 134 height 18
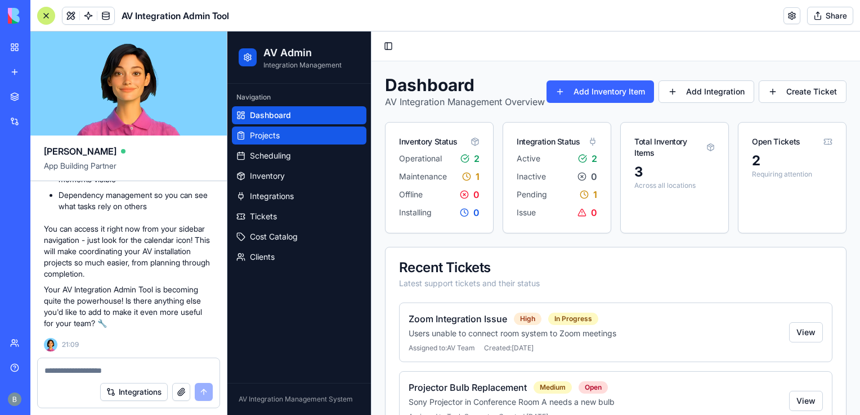
click at [292, 128] on link "Projects" at bounding box center [299, 136] width 134 height 18
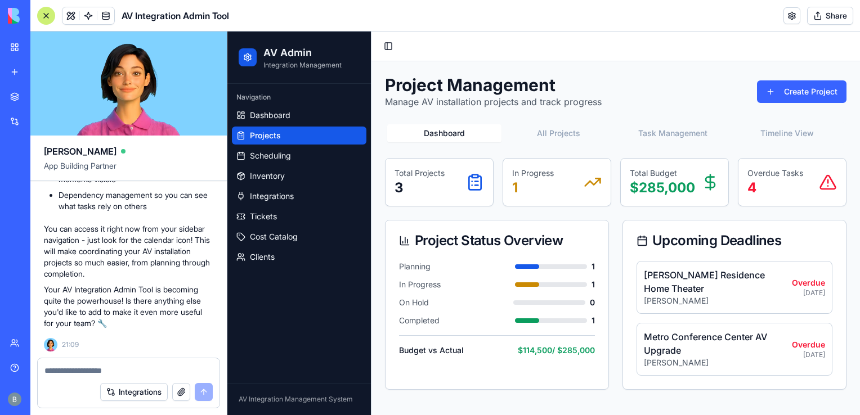
click at [542, 134] on button "All Projects" at bounding box center [558, 133] width 114 height 18
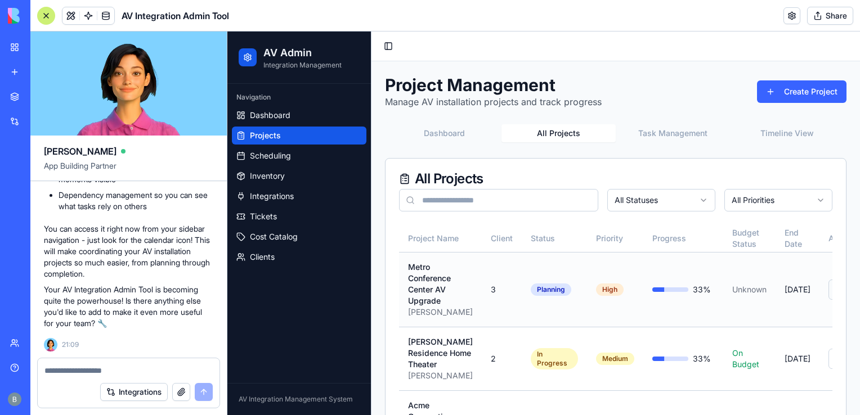
click at [828, 290] on button at bounding box center [840, 290] width 24 height 20
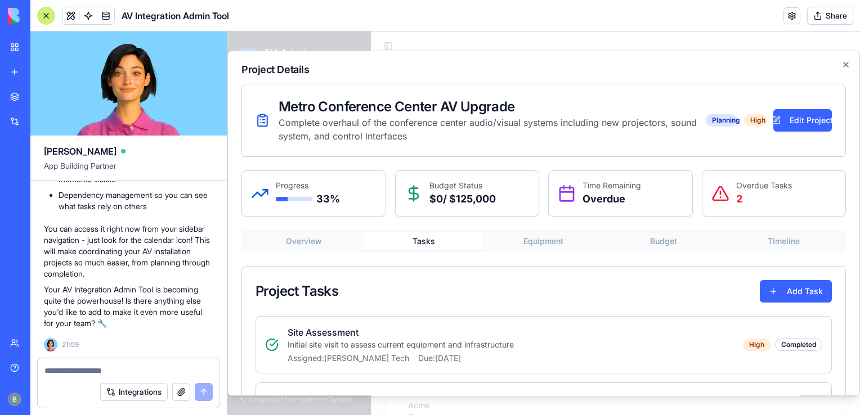
click at [457, 241] on button "Tasks" at bounding box center [423, 241] width 120 height 18
click at [565, 242] on button "Equipment" at bounding box center [543, 241] width 120 height 18
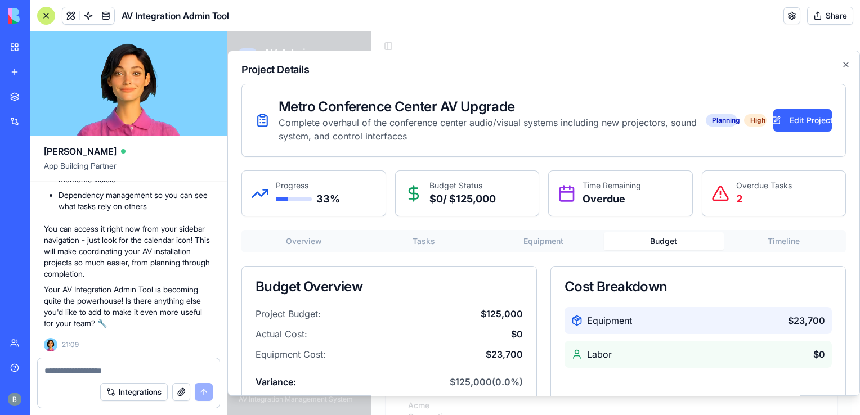
click at [637, 243] on button "Budget" at bounding box center [664, 241] width 120 height 18
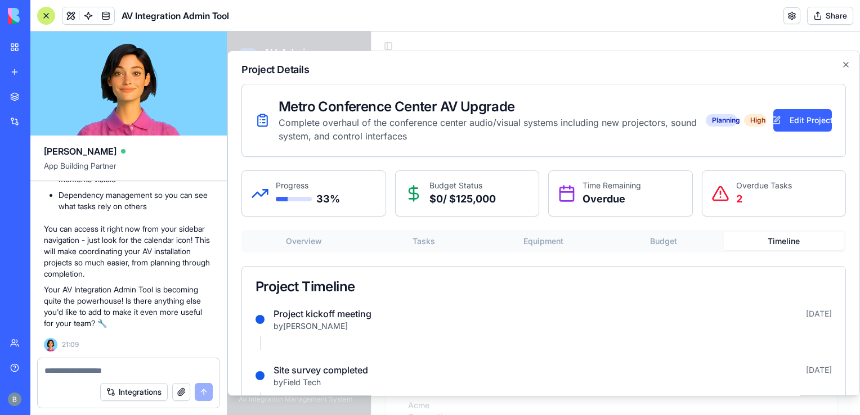
click at [759, 240] on button "Timeline" at bounding box center [783, 241] width 120 height 18
click at [837, 59] on div "Project Details Metro Conference Center AV Upgrade Complete overhaul of the con…" at bounding box center [543, 223] width 632 height 345
click at [841, 61] on icon "button" at bounding box center [845, 64] width 9 height 9
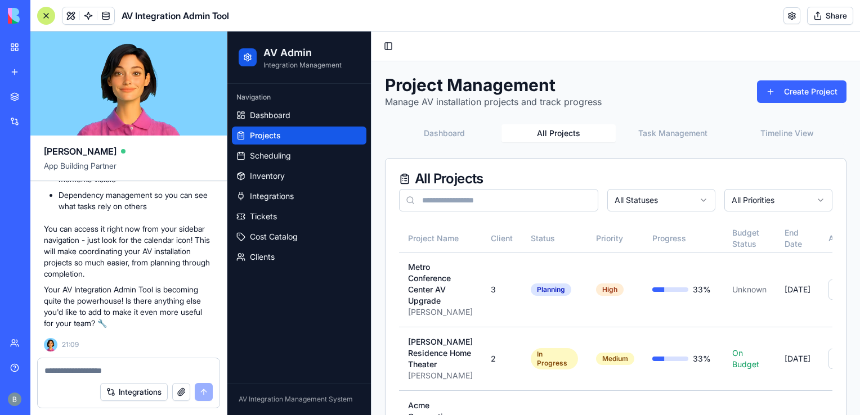
click at [110, 360] on div at bounding box center [129, 367] width 182 height 18
click at [109, 363] on div at bounding box center [129, 367] width 182 height 18
click at [108, 365] on div at bounding box center [129, 367] width 182 height 18
click at [105, 366] on textarea at bounding box center [128, 370] width 169 height 11
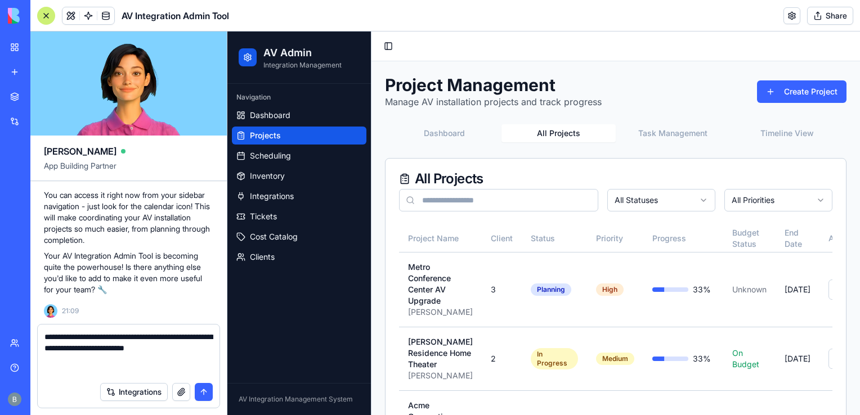
paste textarea "**********"
type textarea "**********"
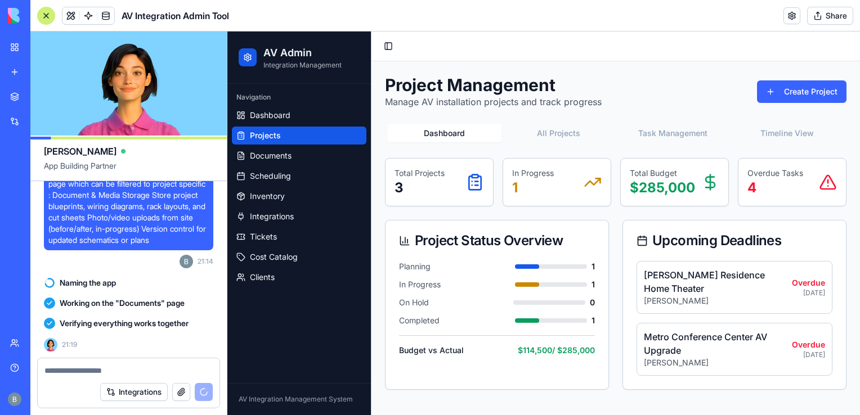
scroll to position [5785, 0]
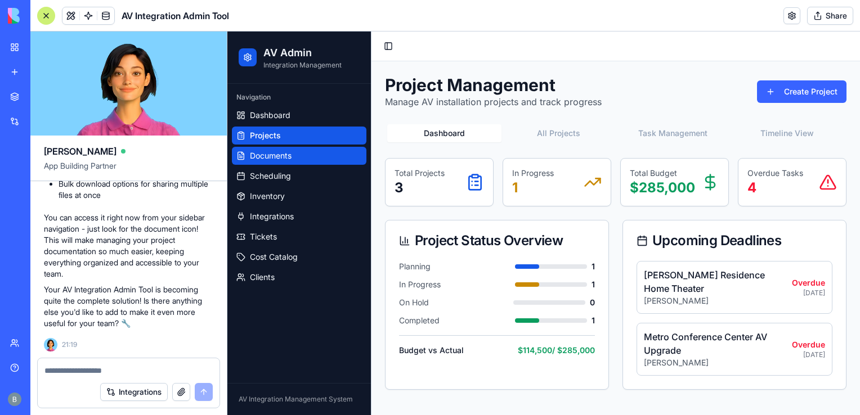
click at [317, 159] on link "Documents" at bounding box center [299, 156] width 134 height 18
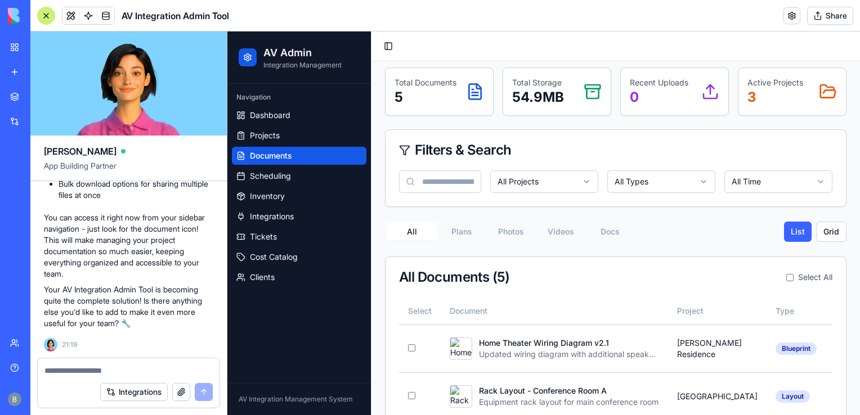
scroll to position [56, 0]
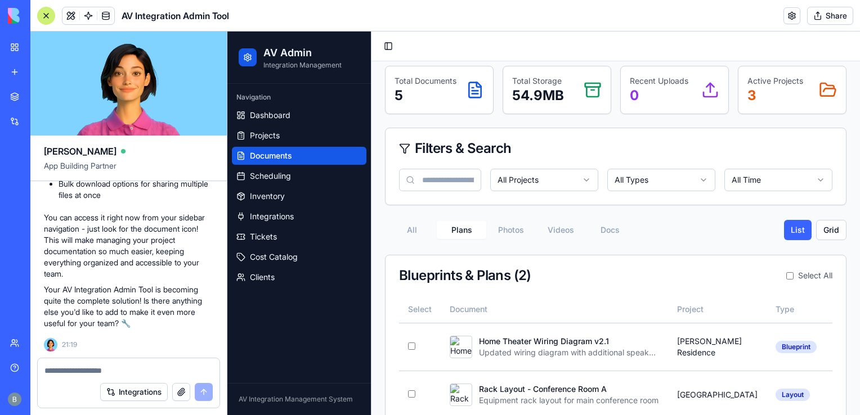
click at [462, 229] on button "Plans" at bounding box center [462, 230] width 50 height 18
click at [415, 230] on button "All" at bounding box center [412, 230] width 50 height 18
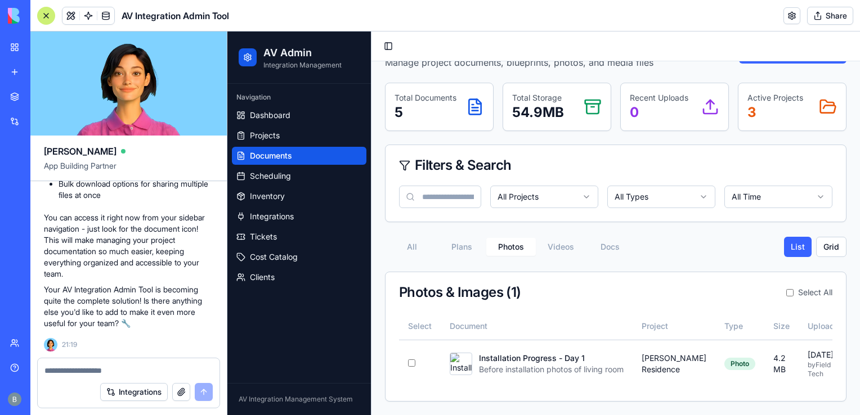
click at [510, 238] on button "Photos" at bounding box center [511, 247] width 50 height 18
click at [566, 238] on button "Videos" at bounding box center [561, 247] width 50 height 18
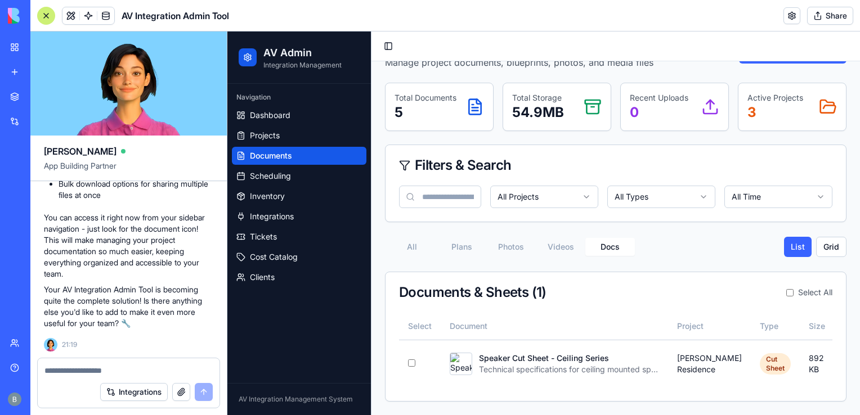
click at [611, 238] on button "Docs" at bounding box center [610, 247] width 50 height 18
click at [428, 238] on button "All" at bounding box center [412, 247] width 50 height 18
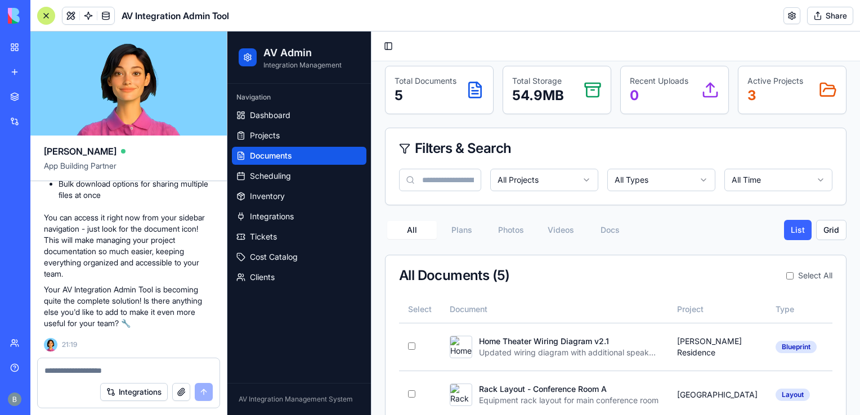
click at [158, 374] on textarea at bounding box center [128, 370] width 169 height 11
type textarea "**********"
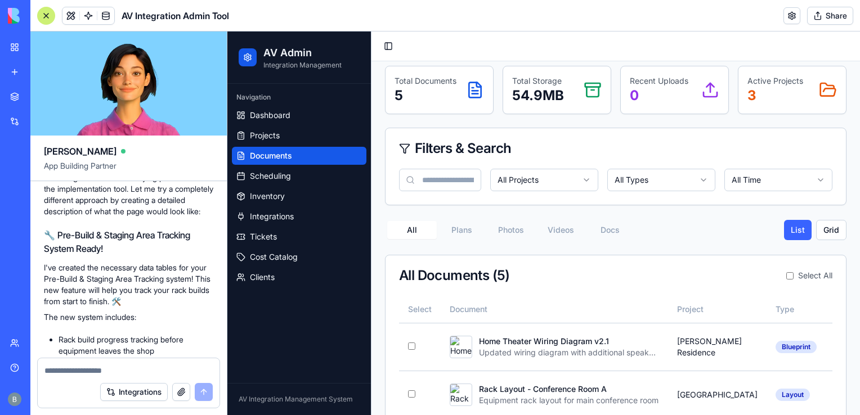
scroll to position [6526, 0]
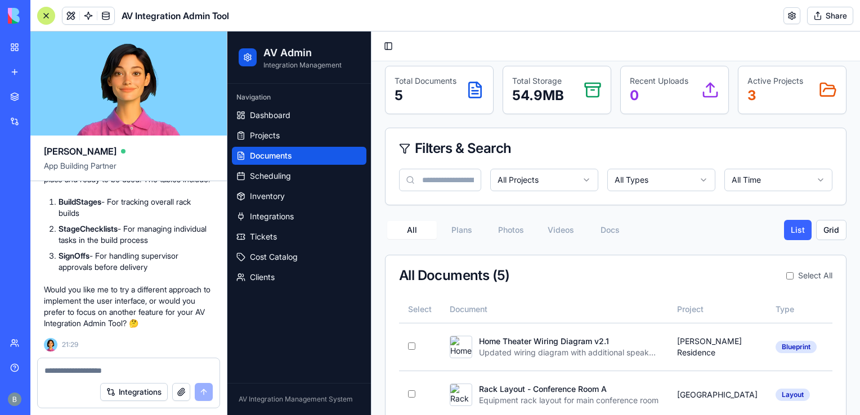
drag, startPoint x: 89, startPoint y: 271, endPoint x: 172, endPoint y: 250, distance: 85.4
drag, startPoint x: 172, startPoint y: 250, endPoint x: 70, endPoint y: 269, distance: 103.0
click at [70, 269] on li "SignOffs - For handling supervisor approvals before delivery" at bounding box center [136, 261] width 155 height 23
click at [115, 371] on textarea at bounding box center [128, 370] width 169 height 11
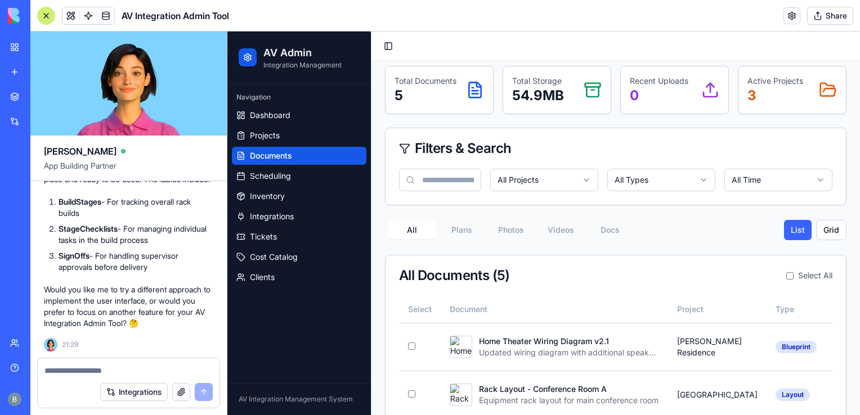
paste textarea "**********"
type textarea "**********"
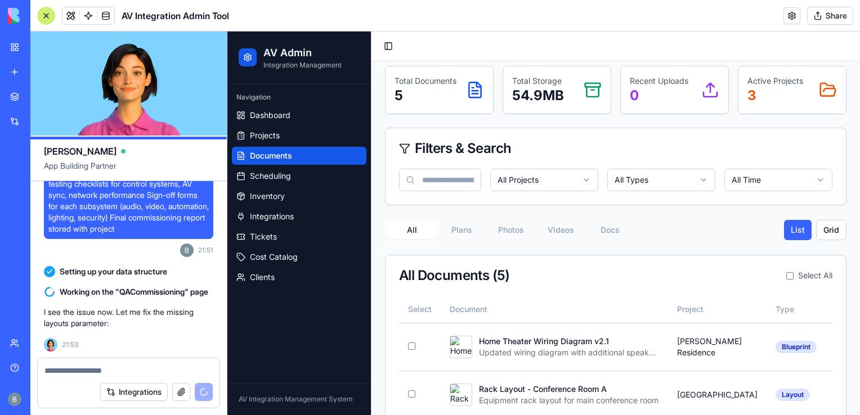
scroll to position [6730, 0]
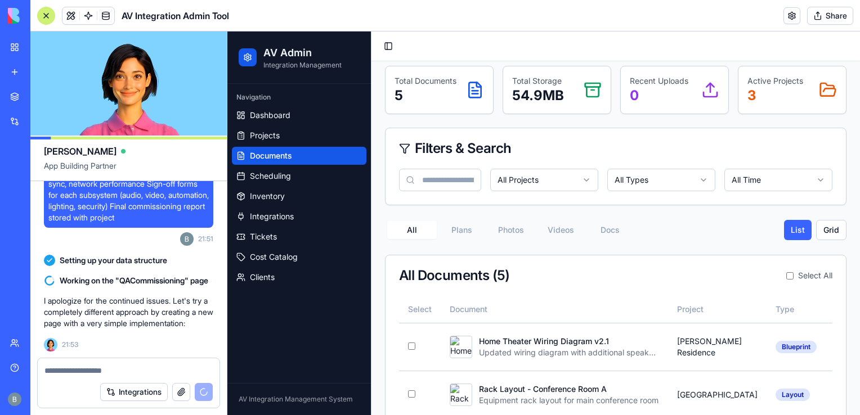
scroll to position [6773, 0]
